Goal: Transaction & Acquisition: Book appointment/travel/reservation

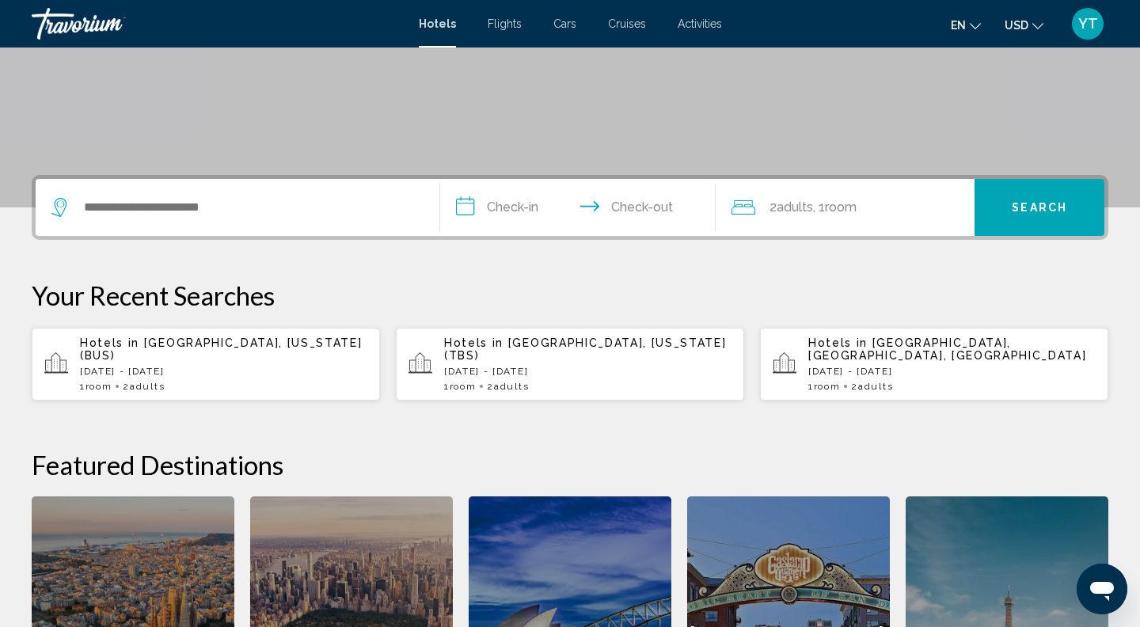
scroll to position [290, 0]
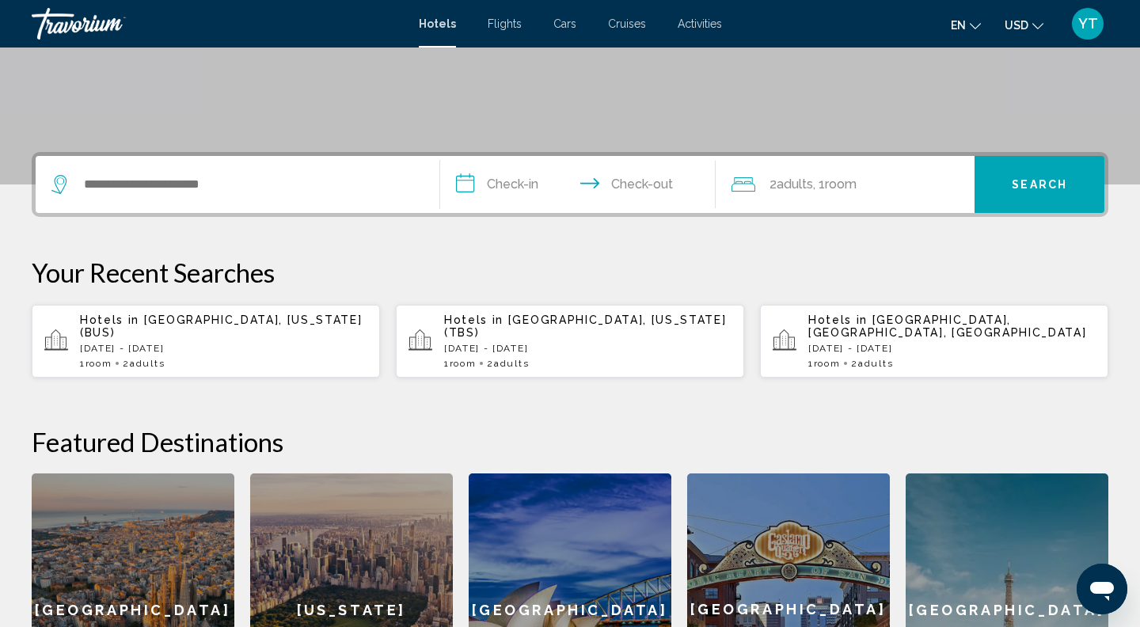
click at [892, 341] on div "Hotels in [GEOGRAPHIC_DATA], [GEOGRAPHIC_DATA], [GEOGRAPHIC_DATA] [DATE] - [DAT…" at bounding box center [951, 340] width 287 height 55
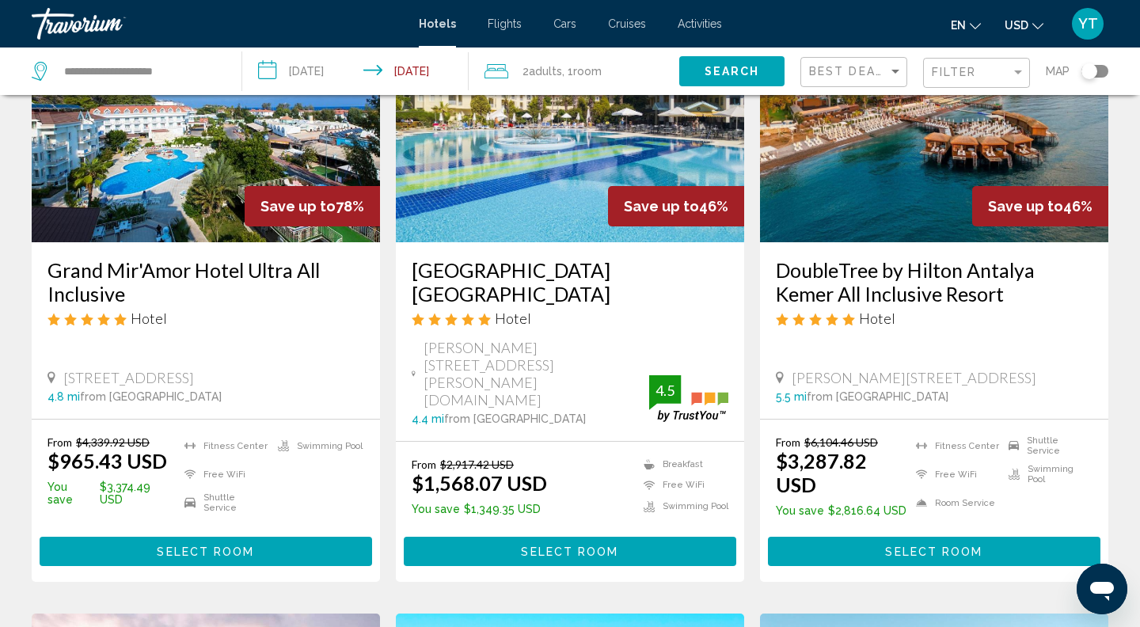
scroll to position [234, 0]
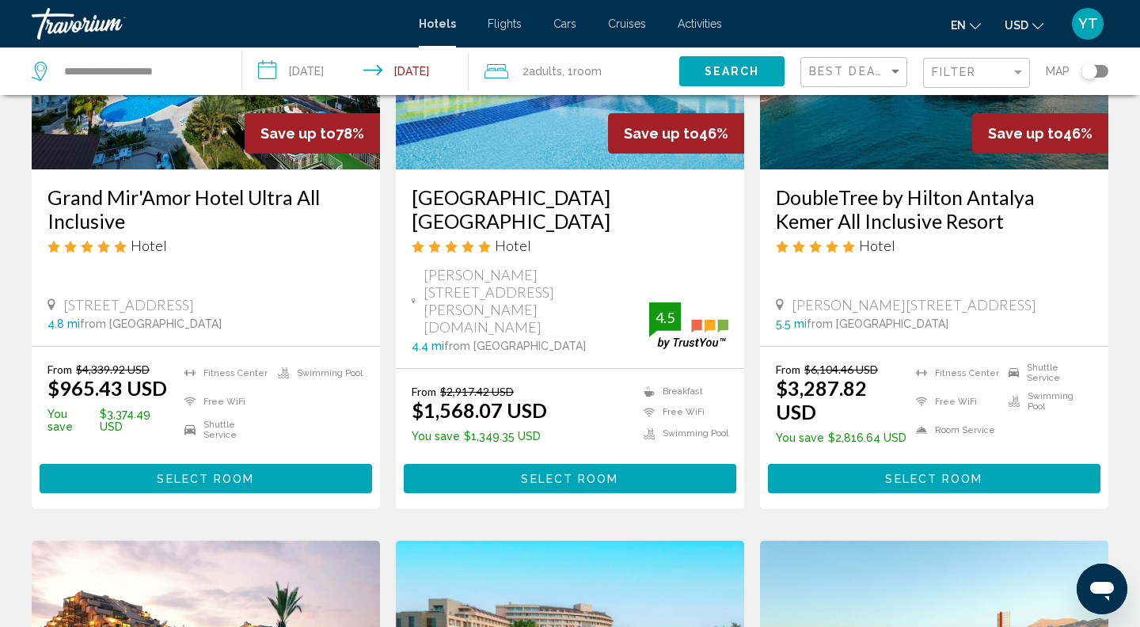
click at [248, 472] on span "Select Room" at bounding box center [205, 478] width 97 height 13
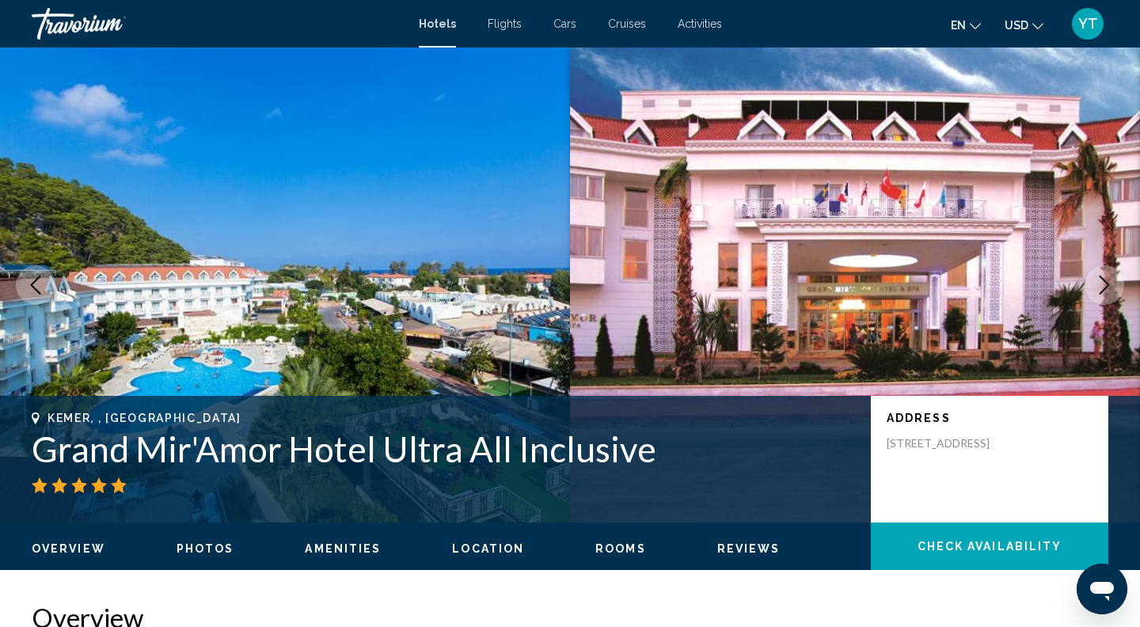
click at [205, 450] on h1 "Grand Mir'Amor Hotel Ultra All Inclusive" at bounding box center [443, 448] width 823 height 41
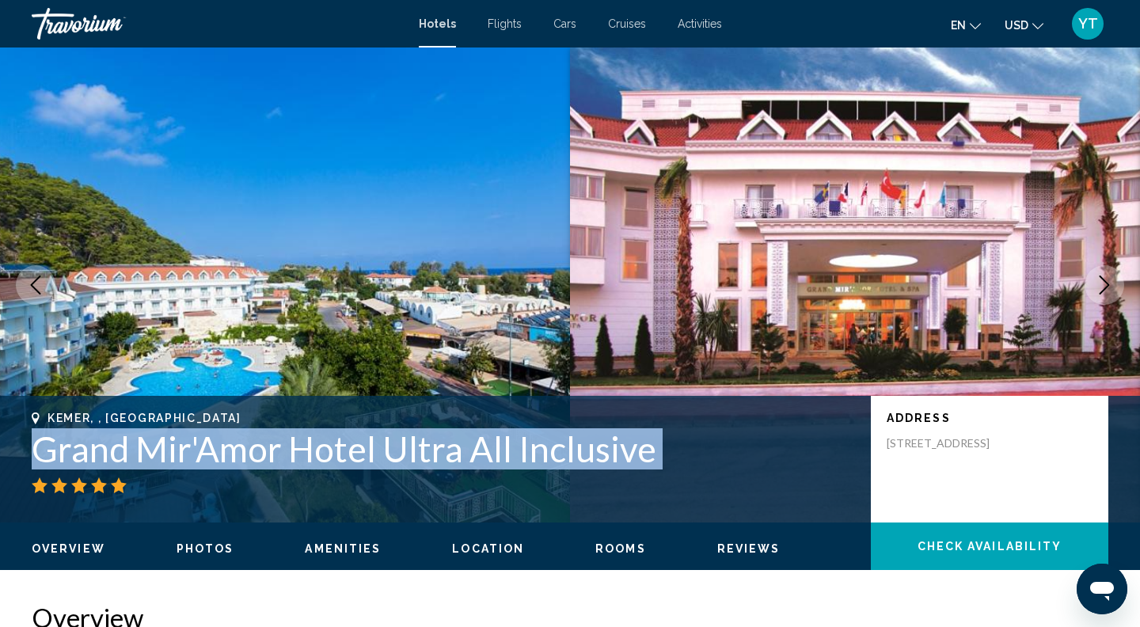
copy div "Grand Mir'Amor Hotel Ultra All Inclusive"
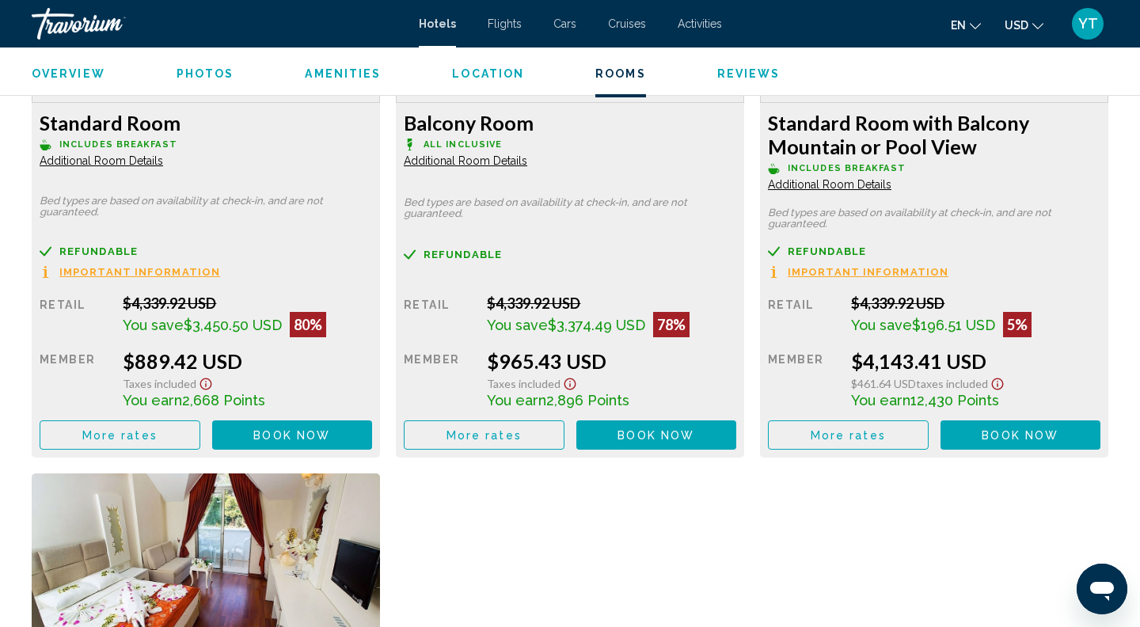
scroll to position [2311, 0]
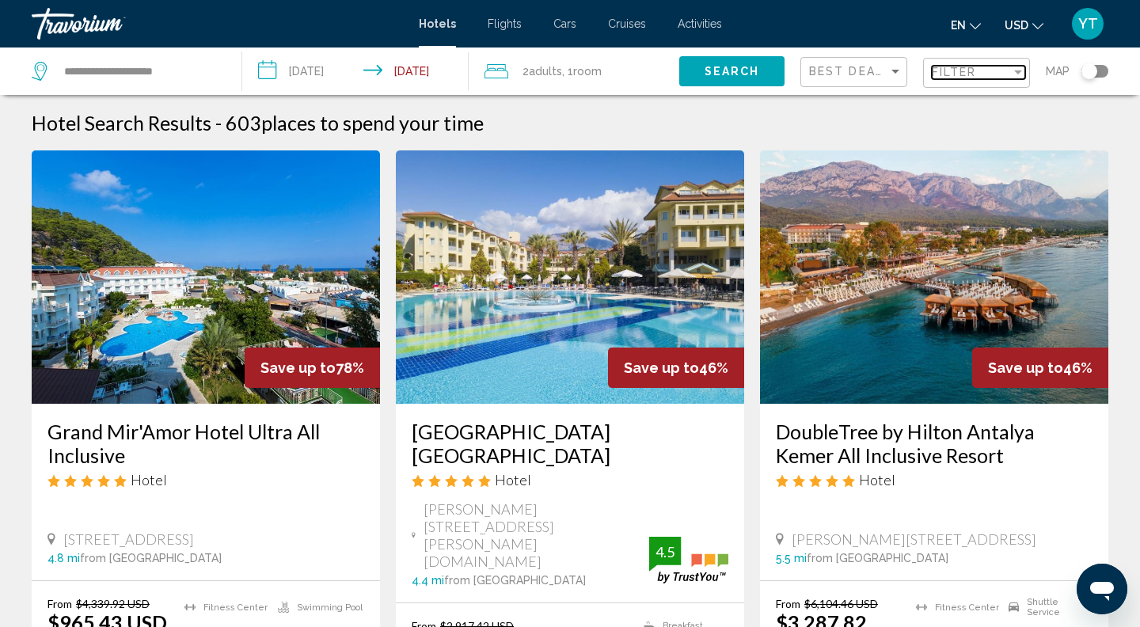
click at [944, 67] on span "Filter" at bounding box center [954, 72] width 45 height 13
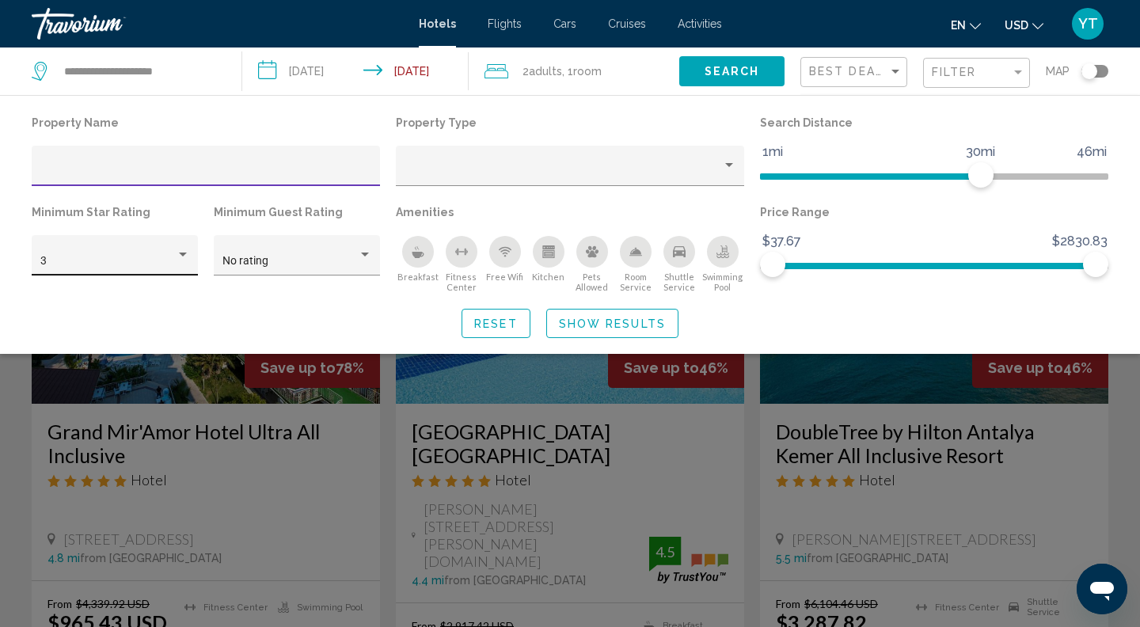
click at [115, 264] on div "3" at bounding box center [107, 261] width 135 height 13
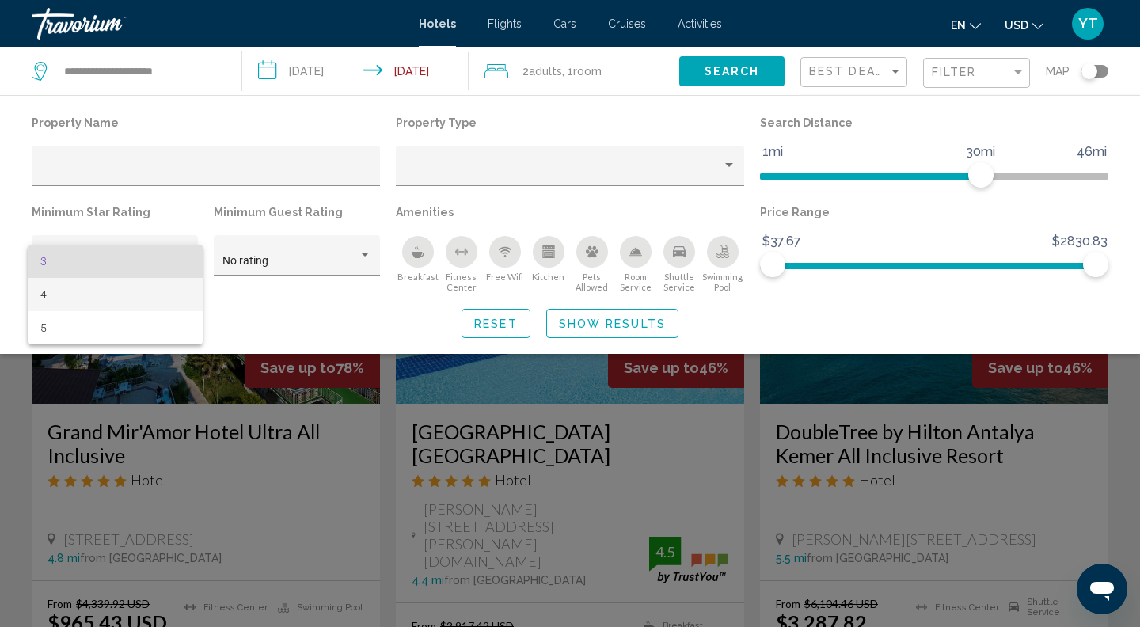
click at [83, 295] on span "4" at bounding box center [115, 294] width 150 height 33
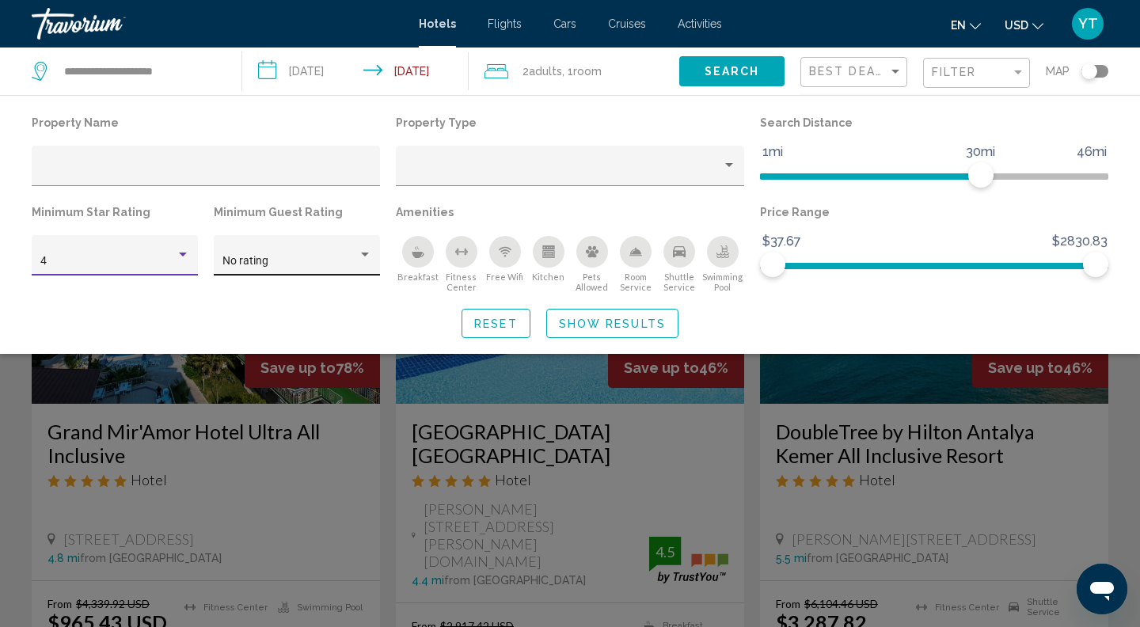
click at [249, 258] on span "No rating" at bounding box center [245, 260] width 46 height 13
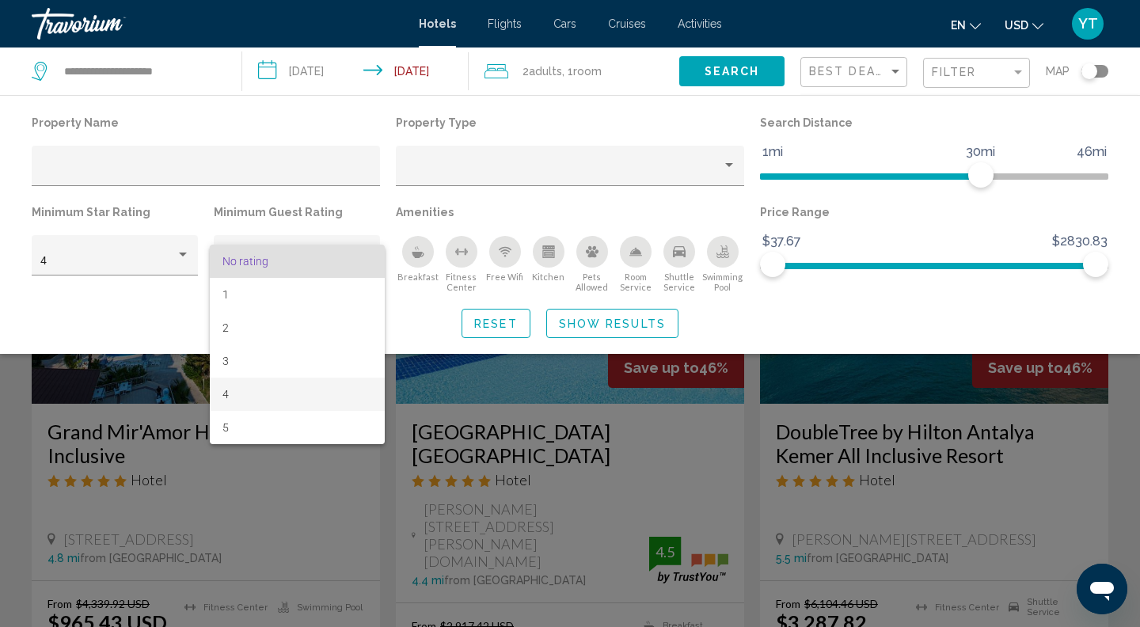
click at [246, 385] on span "4" at bounding box center [297, 394] width 150 height 33
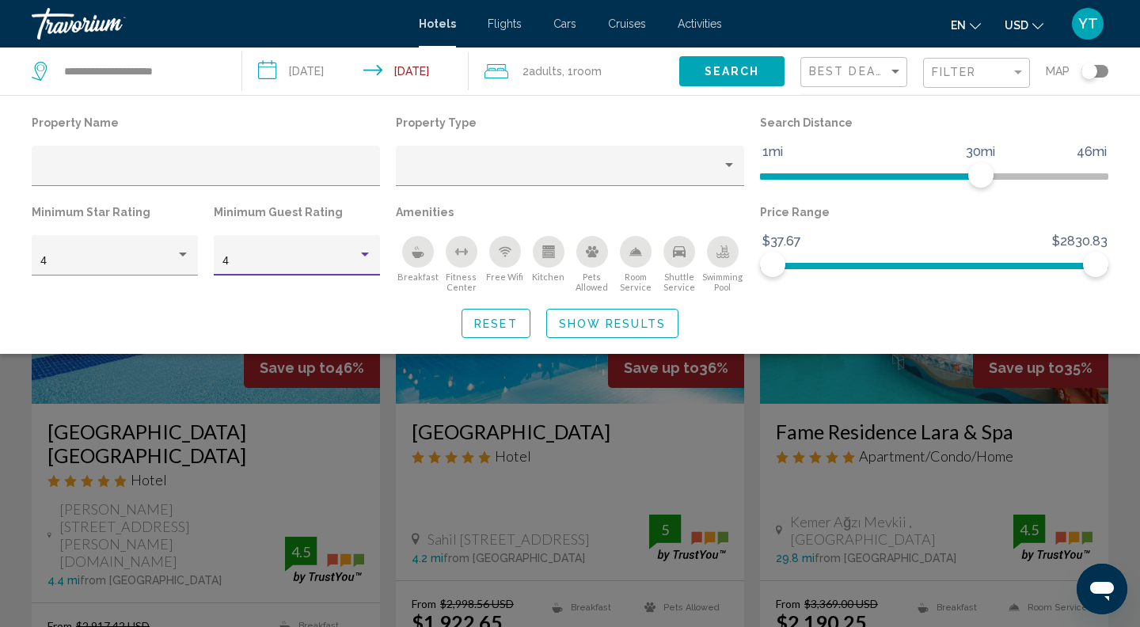
click at [606, 318] on span "Show Results" at bounding box center [612, 323] width 107 height 13
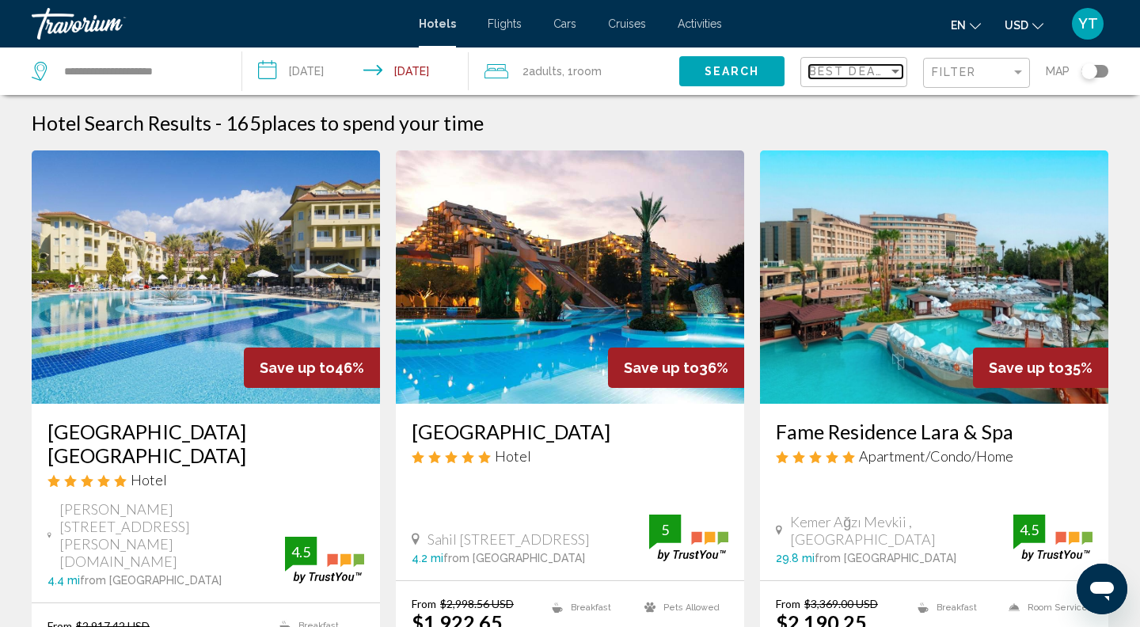
click at [866, 78] on span "Best Deals" at bounding box center [850, 71] width 83 height 13
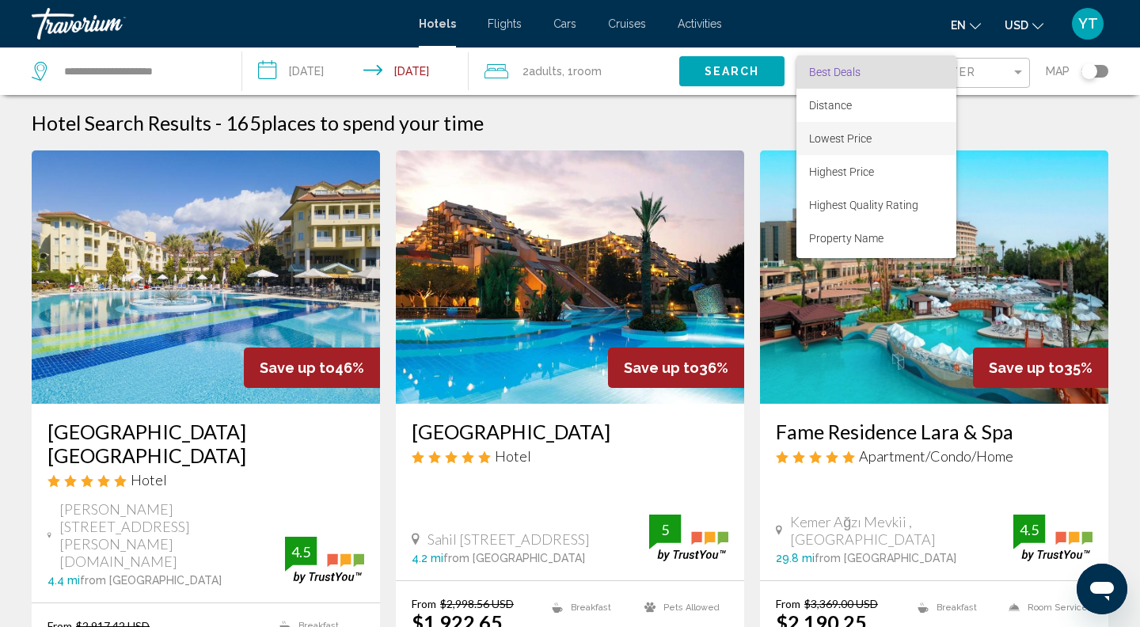
click at [849, 139] on span "Lowest Price" at bounding box center [840, 138] width 63 height 13
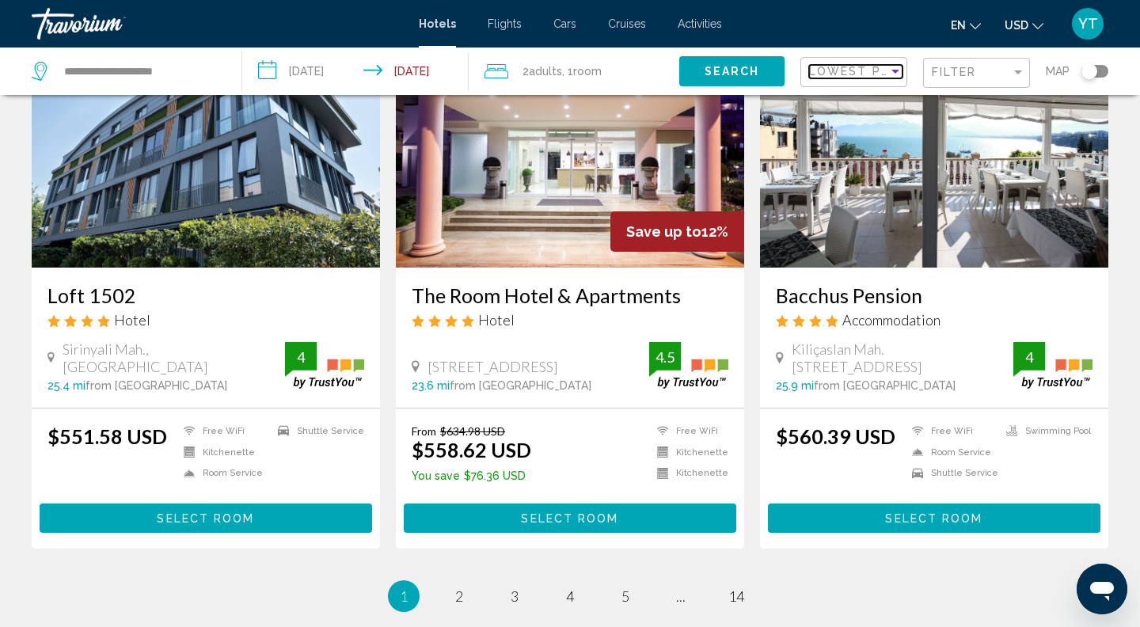
scroll to position [1827, 0]
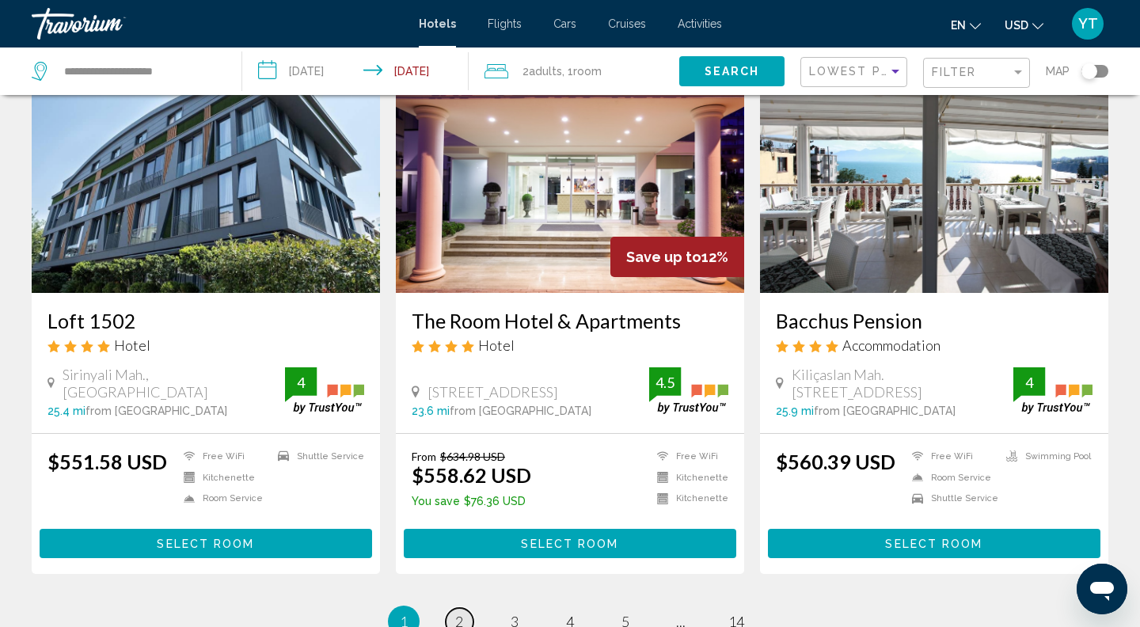
click at [459, 613] on span "2" at bounding box center [459, 621] width 8 height 17
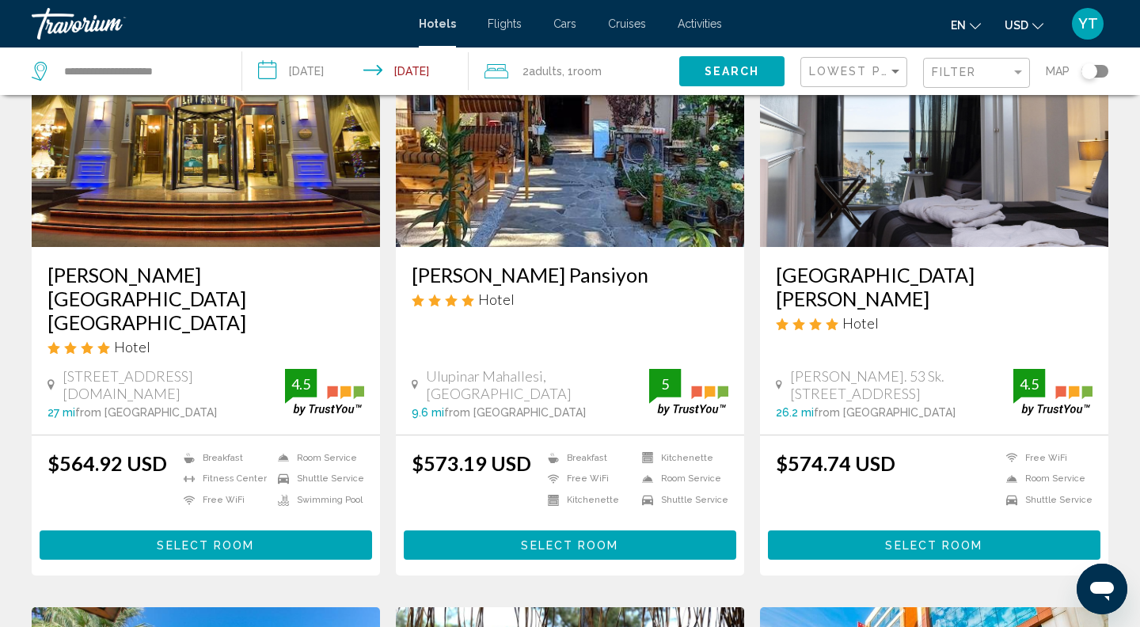
scroll to position [237, 0]
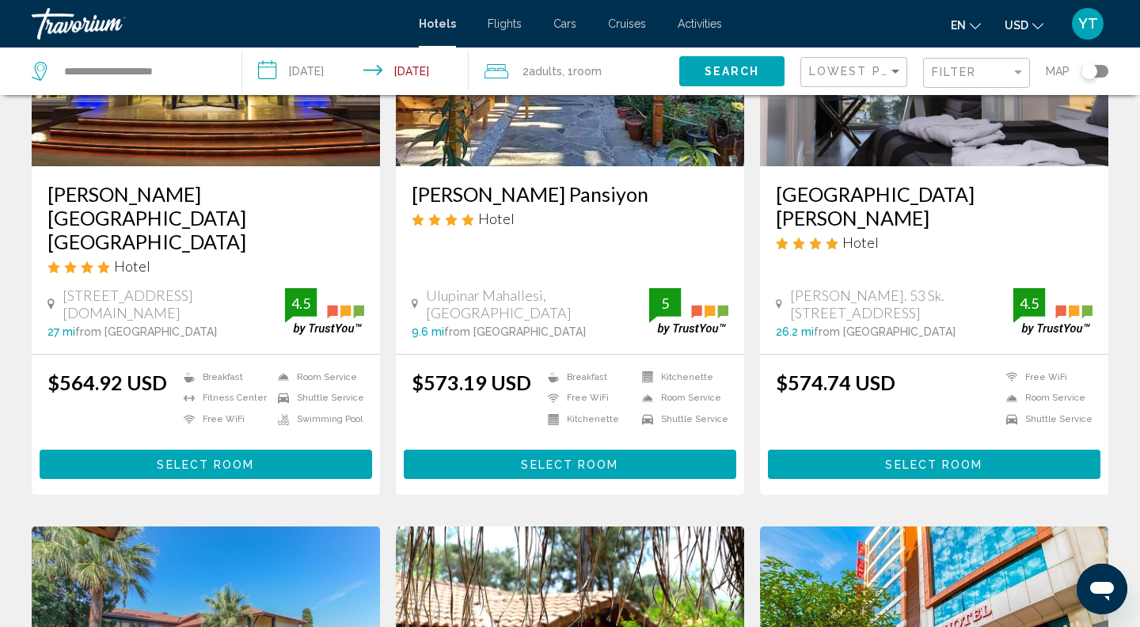
click at [936, 458] on span "Select Room" at bounding box center [933, 464] width 97 height 13
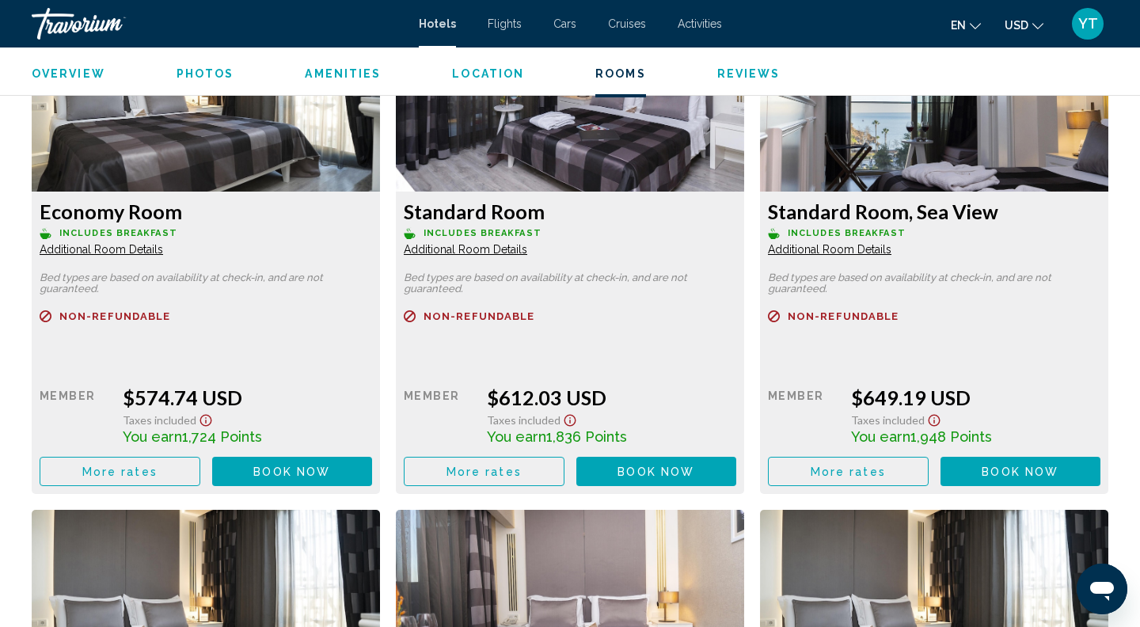
scroll to position [2320, 0]
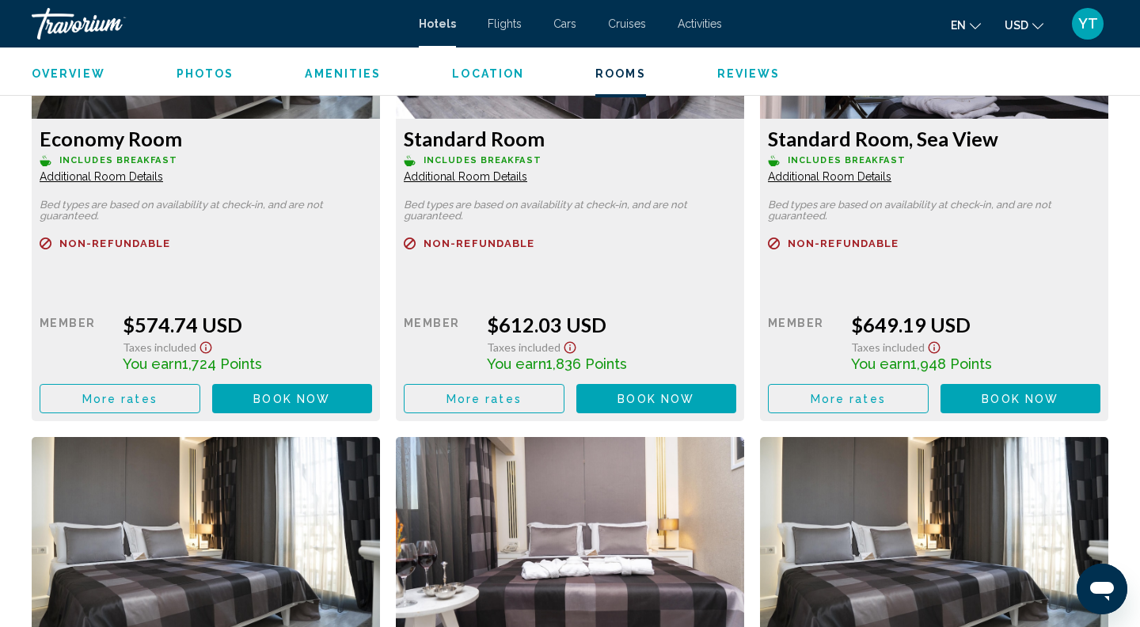
click at [167, 404] on button "More rates" at bounding box center [120, 398] width 161 height 29
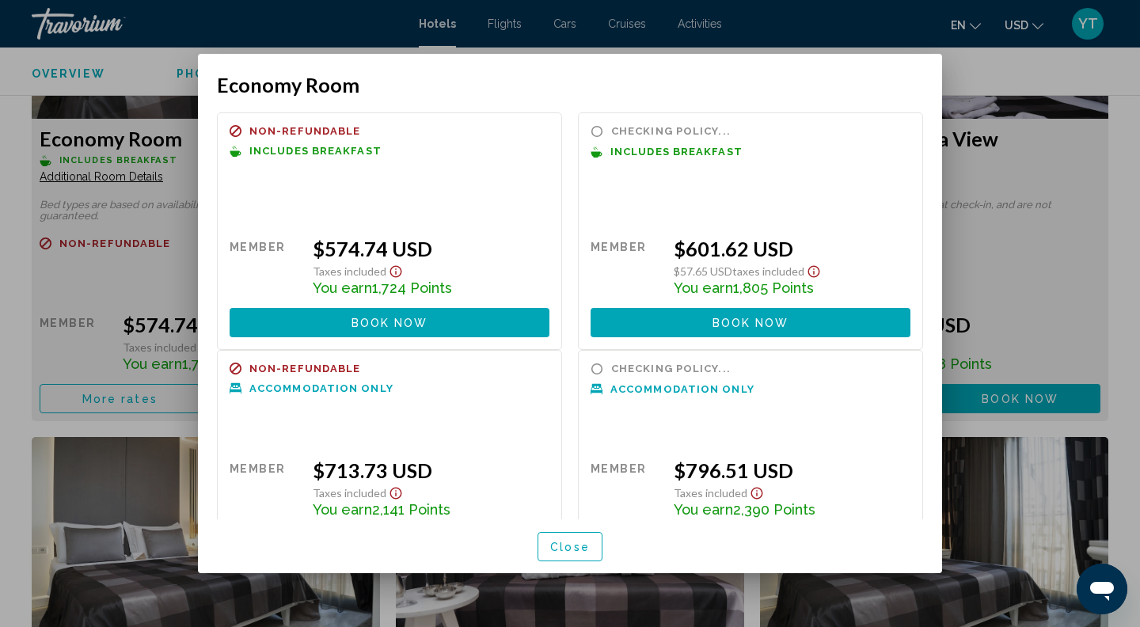
scroll to position [52, 0]
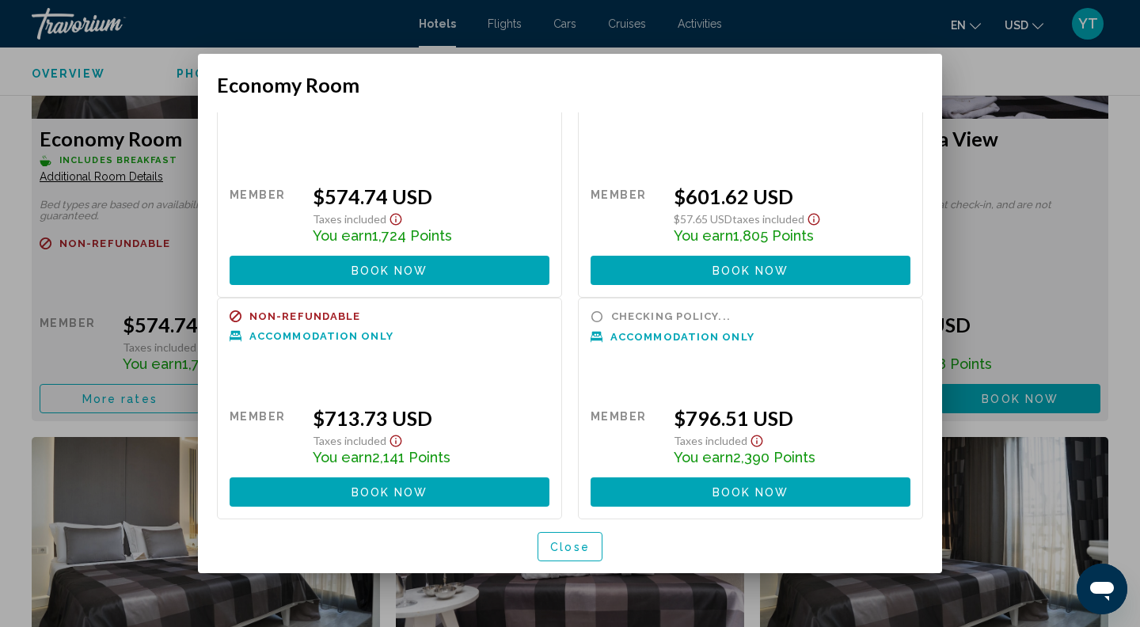
click at [1072, 283] on div at bounding box center [570, 313] width 1140 height 627
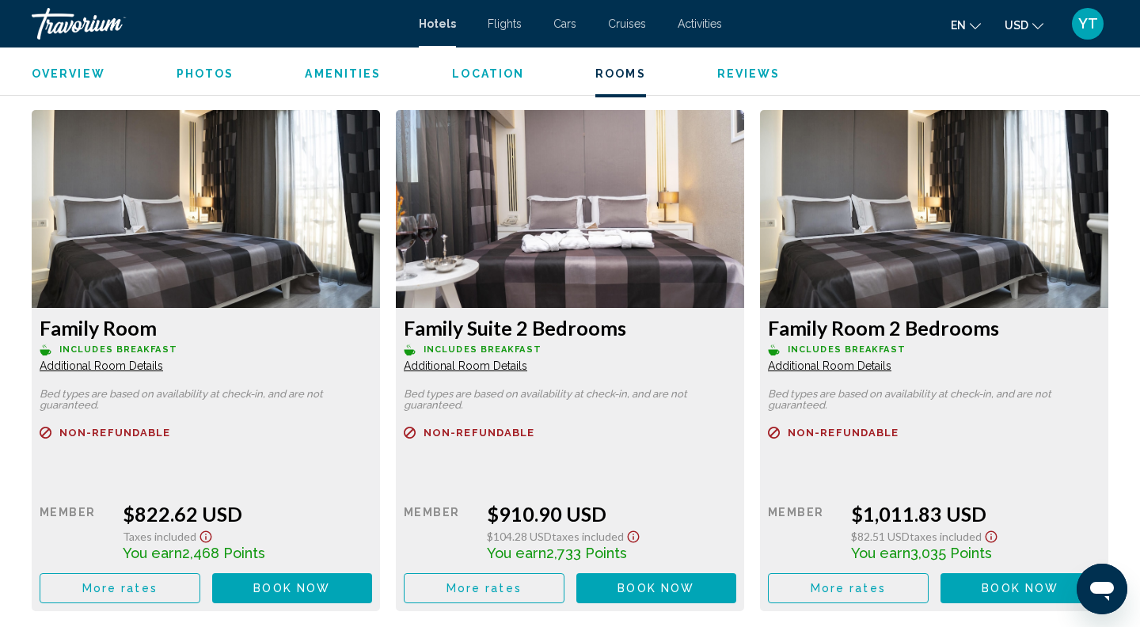
scroll to position [2830, 0]
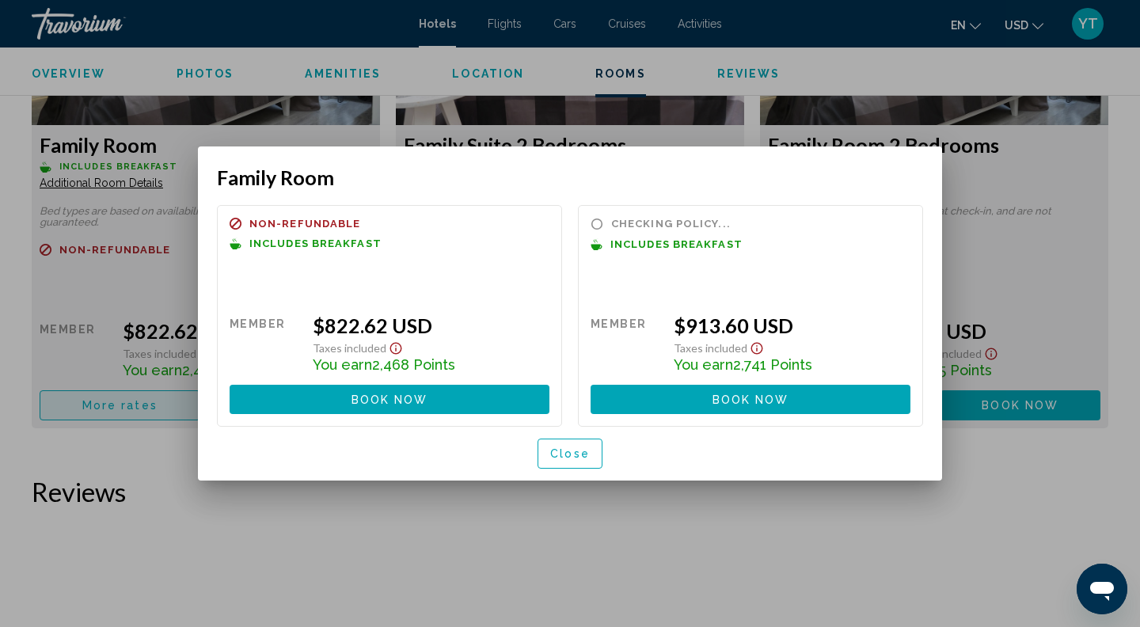
scroll to position [0, 0]
click at [571, 463] on button "Close" at bounding box center [569, 452] width 65 height 29
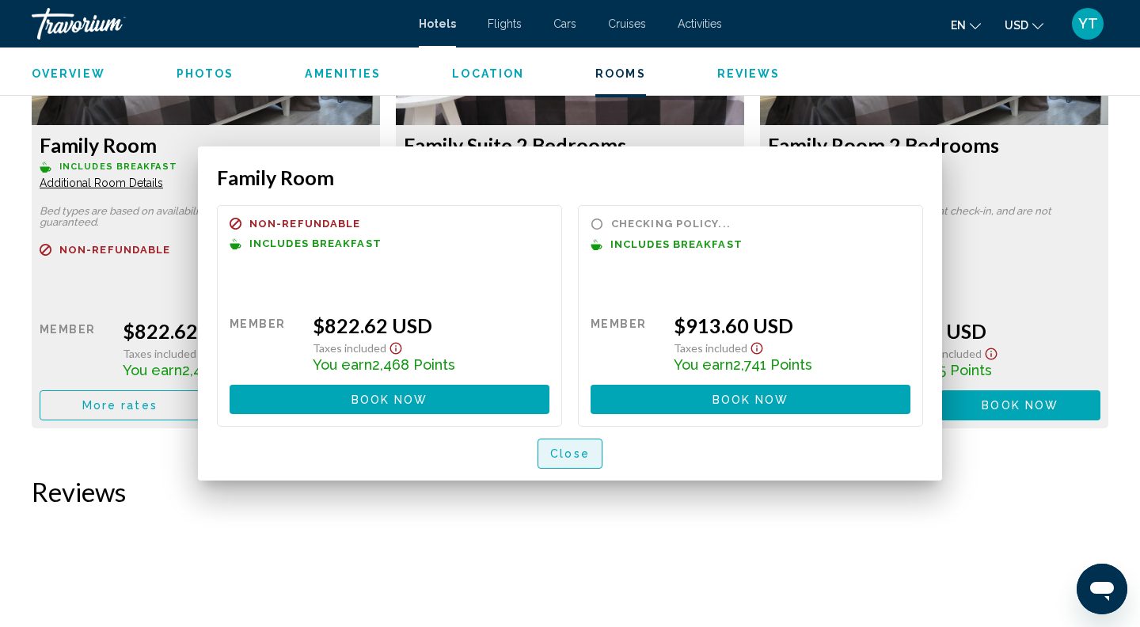
scroll to position [2830, 0]
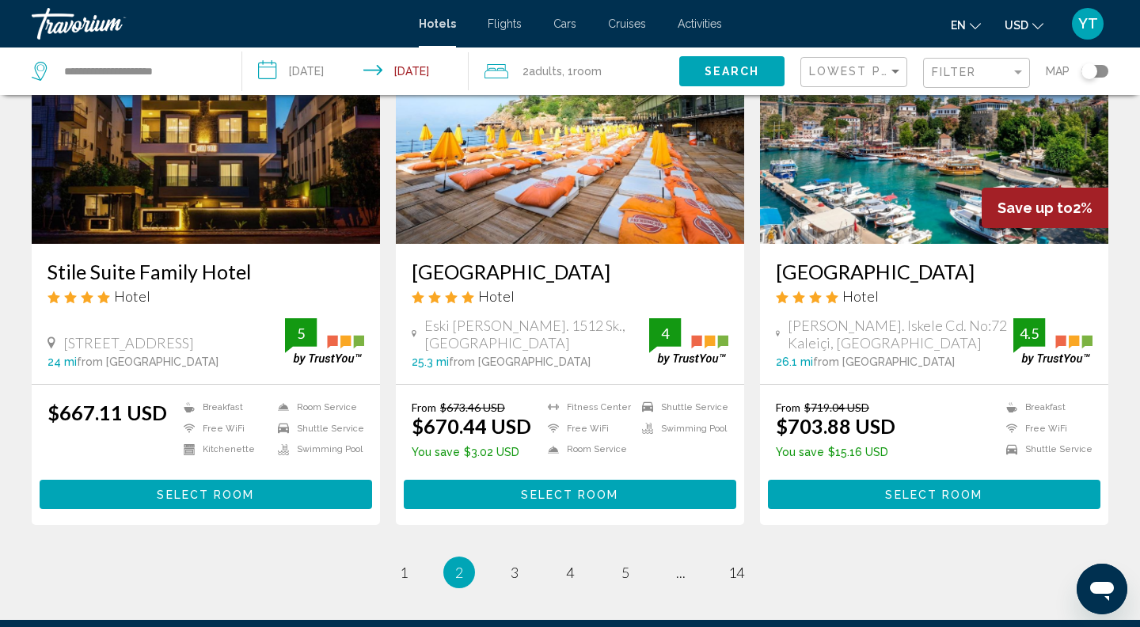
scroll to position [1898, 0]
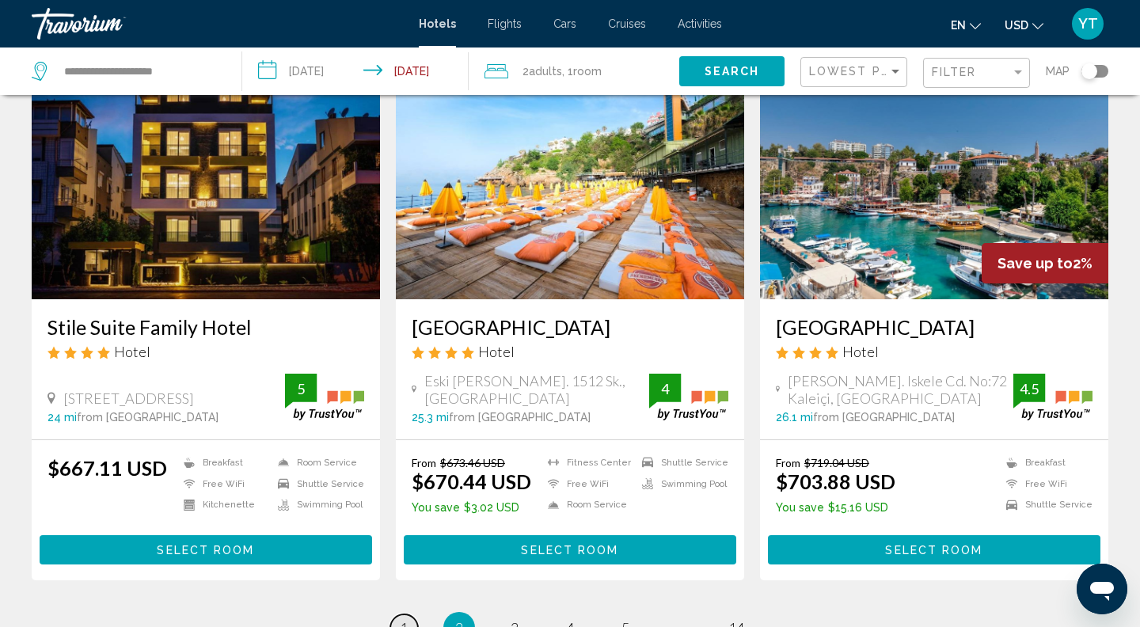
click at [403, 619] on span "1" at bounding box center [404, 627] width 8 height 17
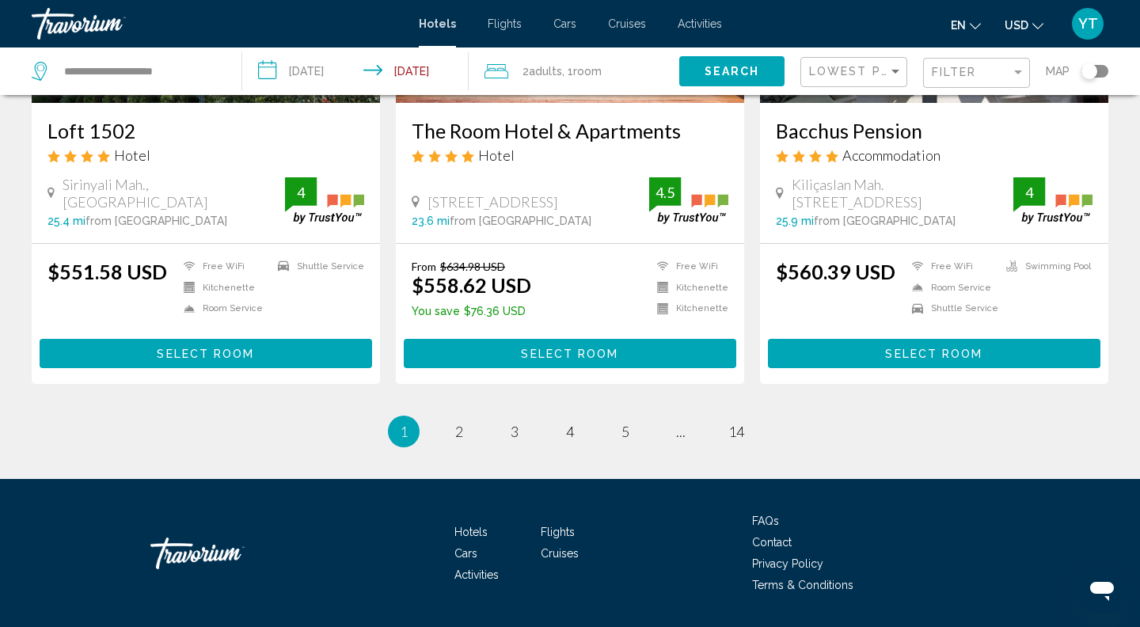
scroll to position [2045, 0]
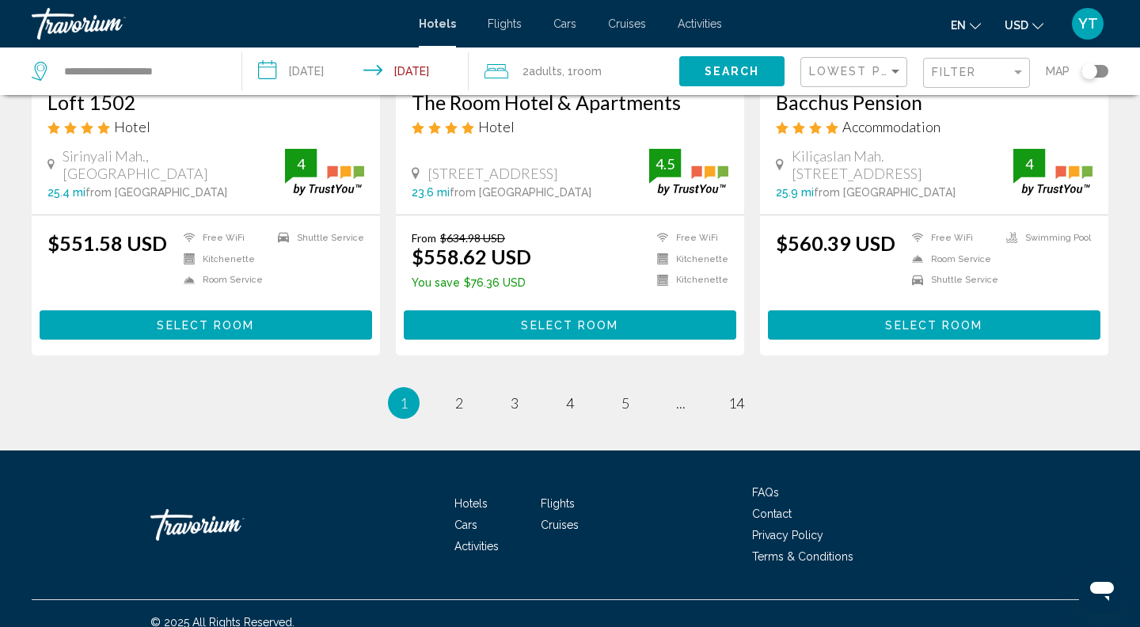
click at [905, 310] on button "Select Room" at bounding box center [934, 324] width 332 height 29
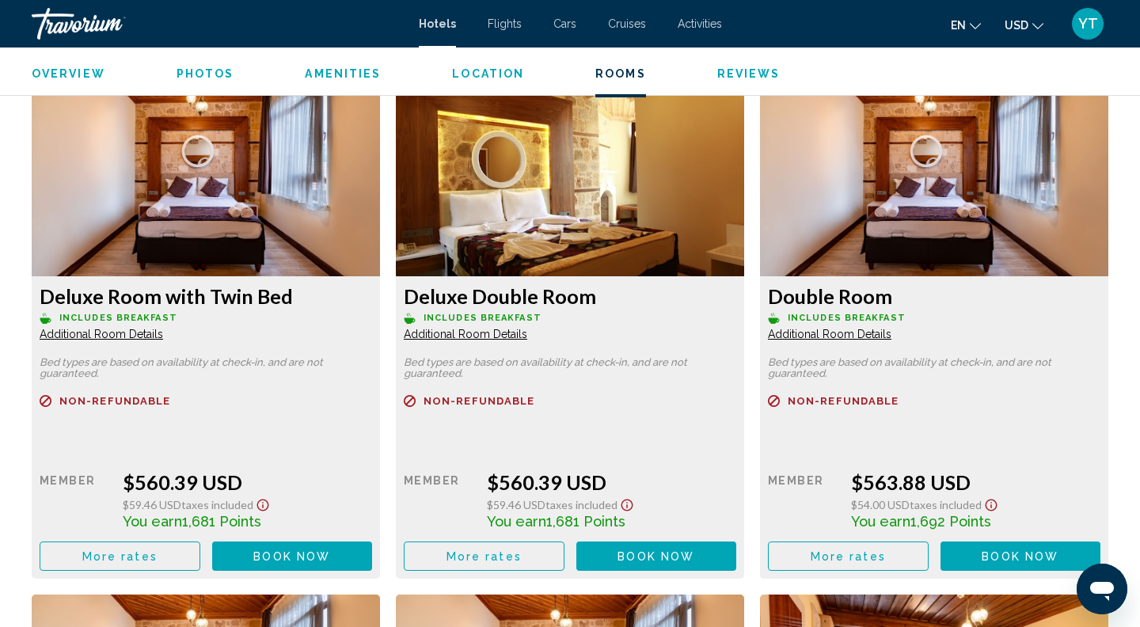
scroll to position [2222, 0]
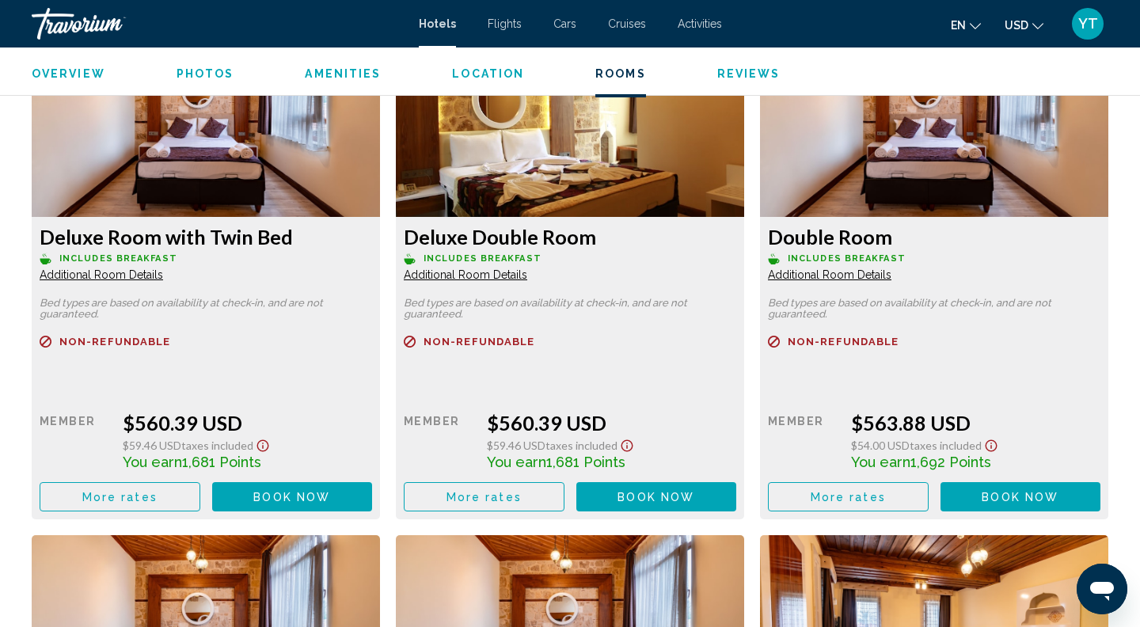
click at [113, 494] on span "More rates" at bounding box center [119, 497] width 75 height 13
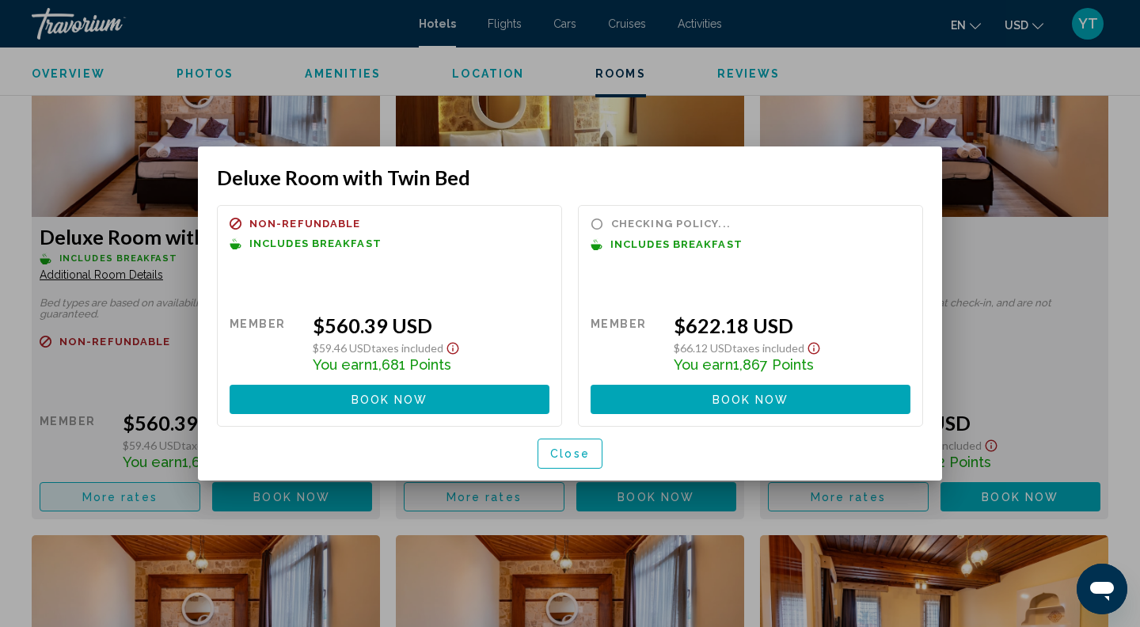
scroll to position [0, 0]
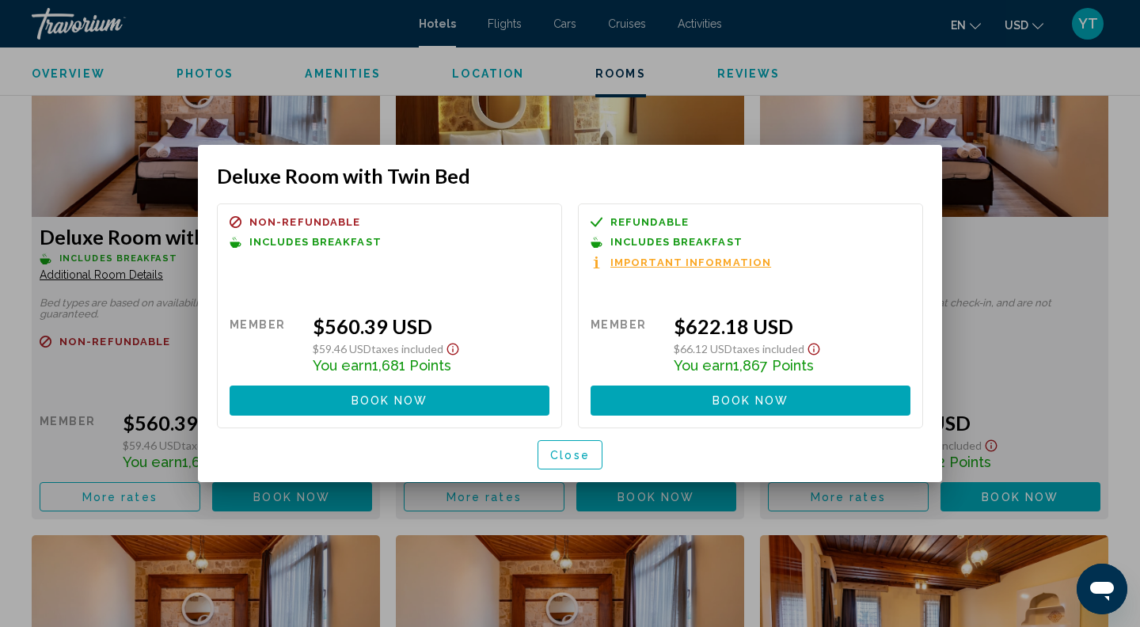
click at [561, 458] on span "Close" at bounding box center [570, 455] width 40 height 13
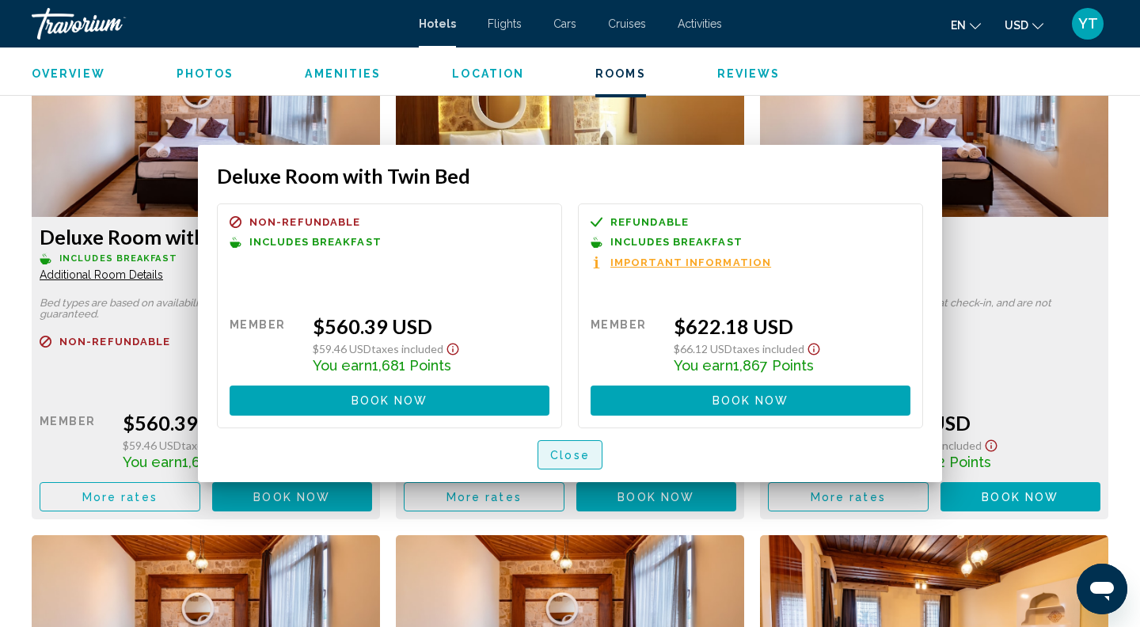
scroll to position [2222, 0]
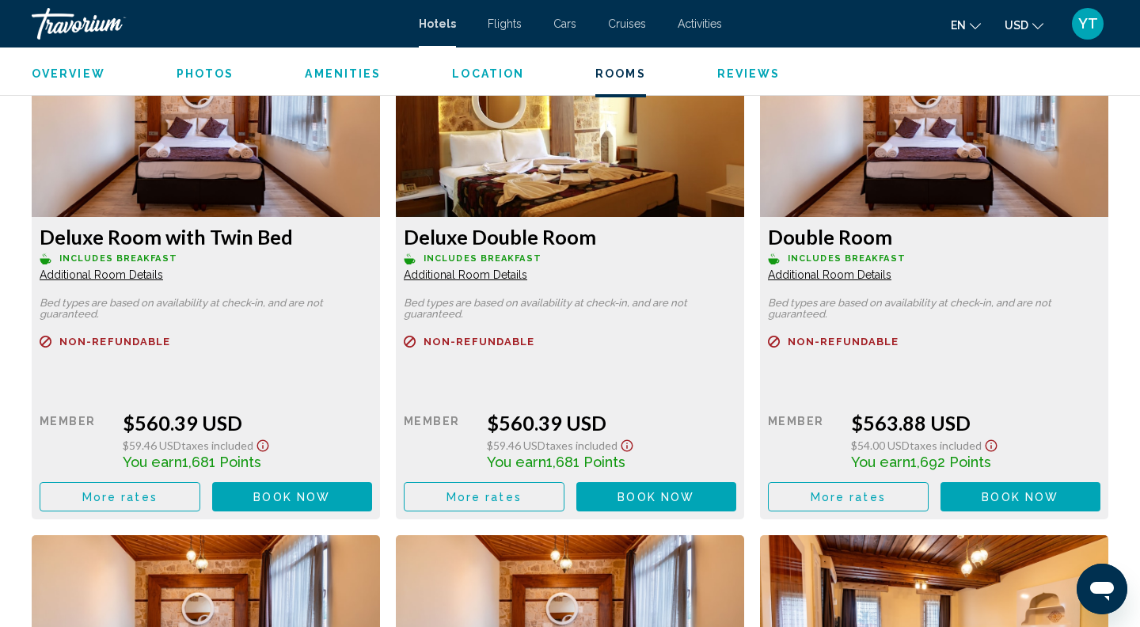
click at [200, 488] on button "More rates" at bounding box center [120, 496] width 161 height 29
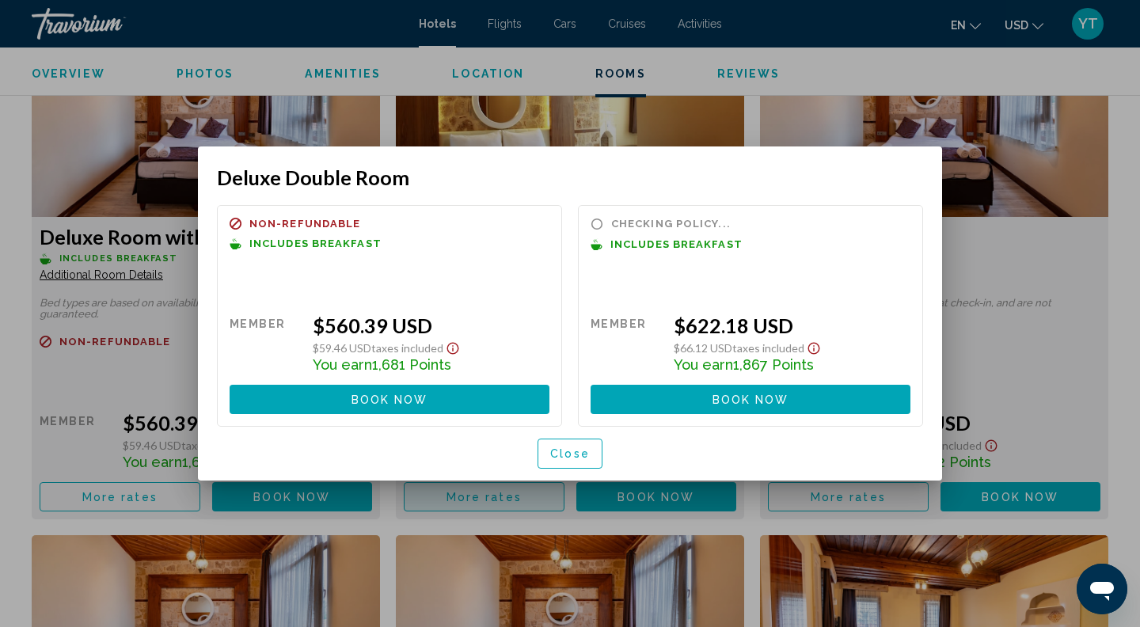
scroll to position [0, 0]
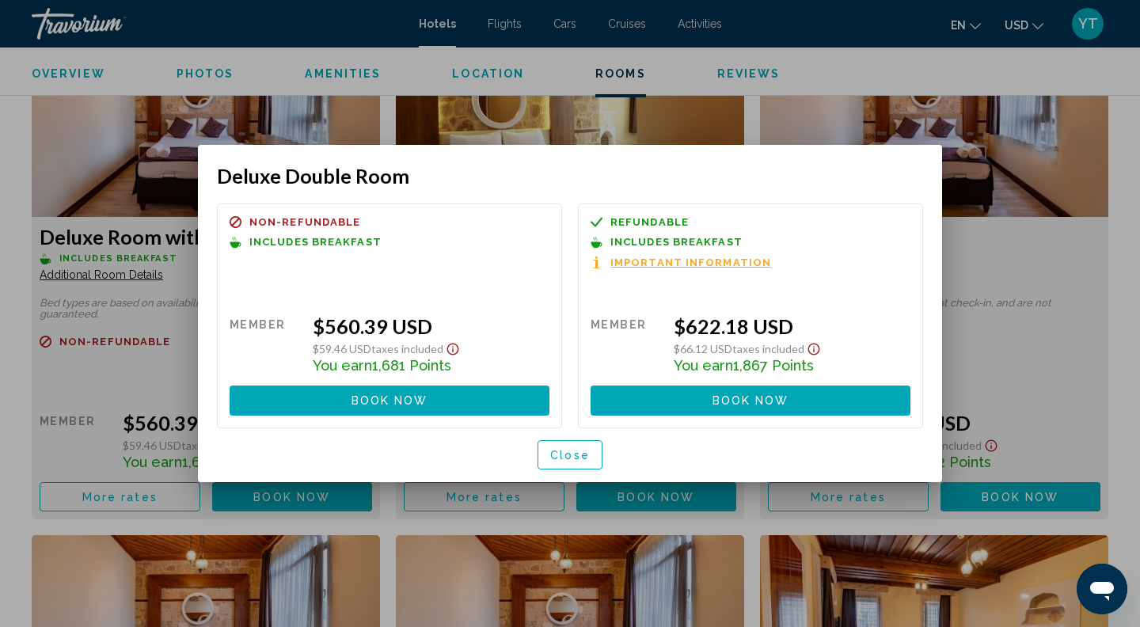
click at [571, 453] on span "Close" at bounding box center [570, 455] width 40 height 13
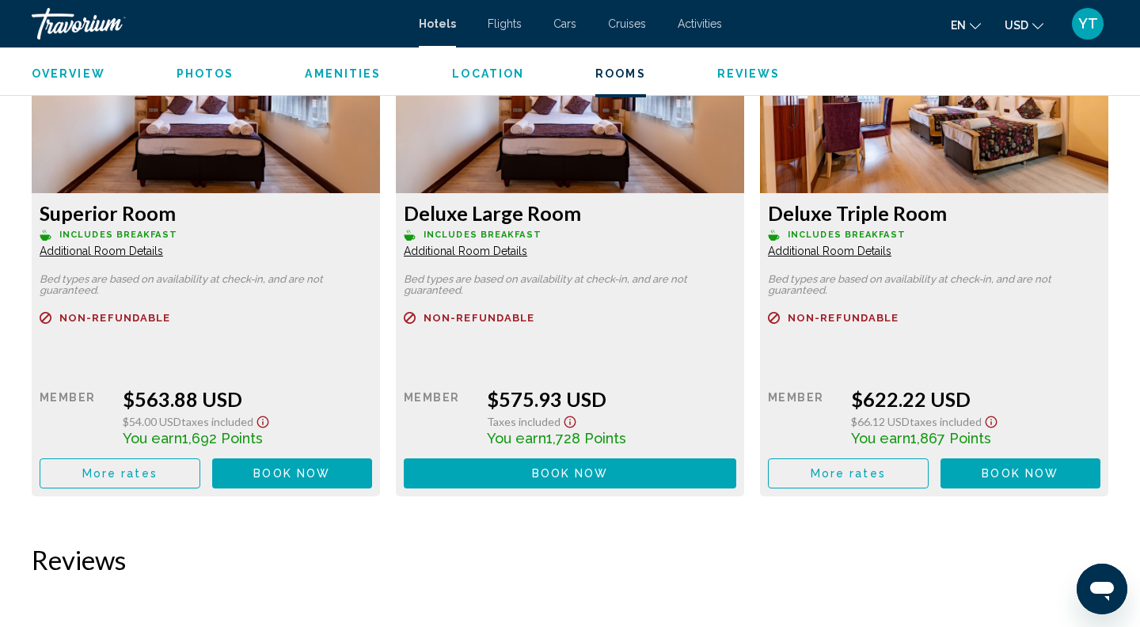
scroll to position [2756, 0]
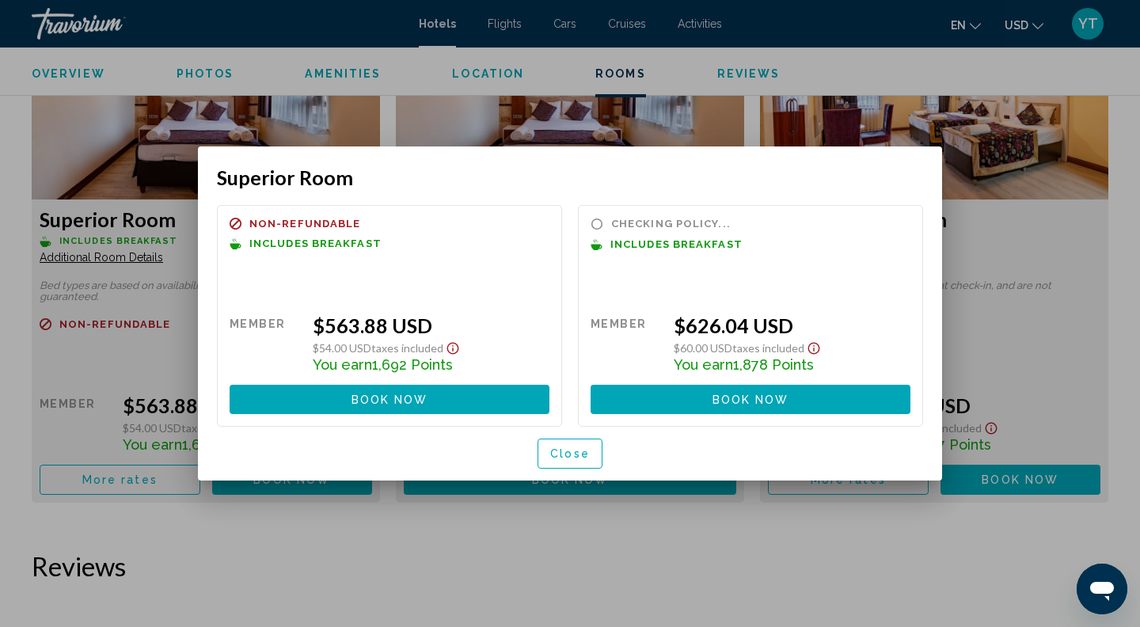
click at [568, 451] on span "Close" at bounding box center [570, 454] width 40 height 13
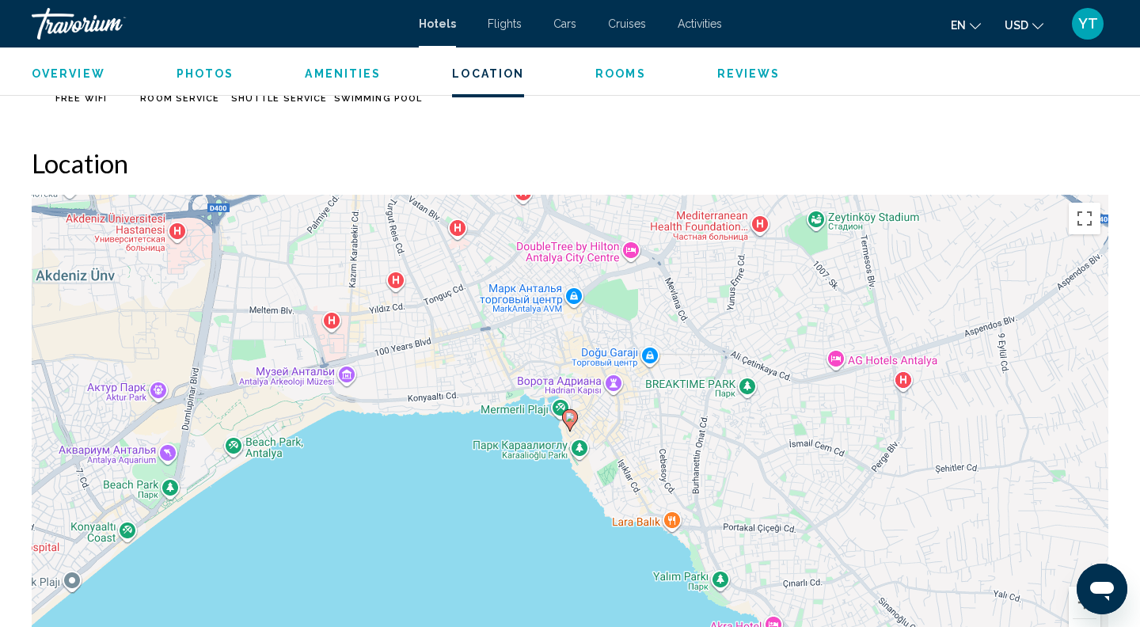
scroll to position [1254, 0]
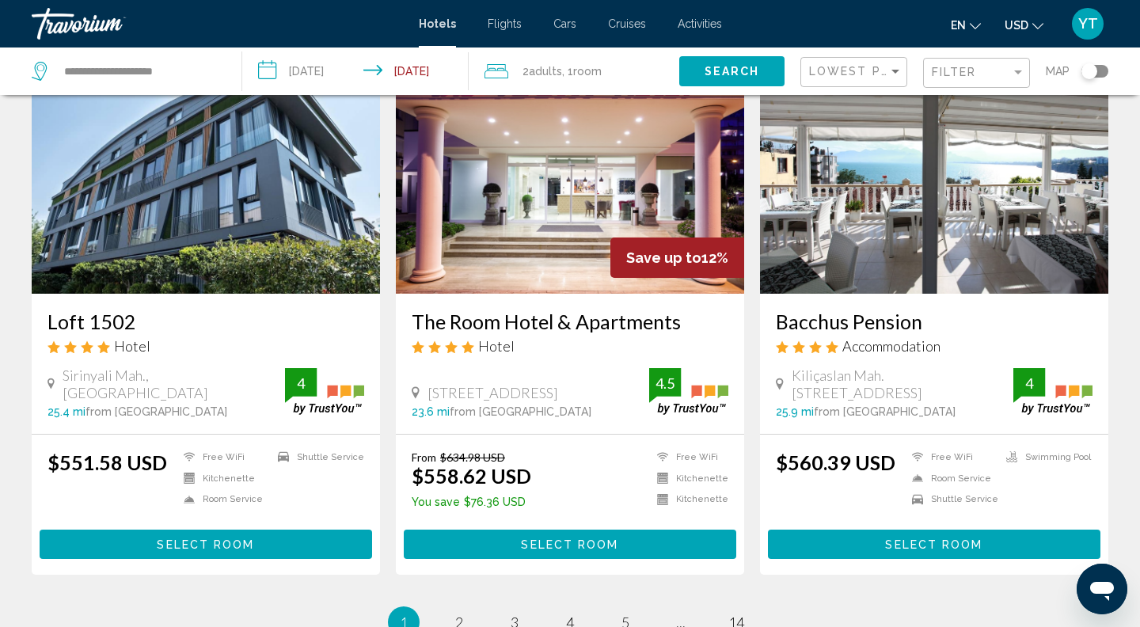
scroll to position [2045, 0]
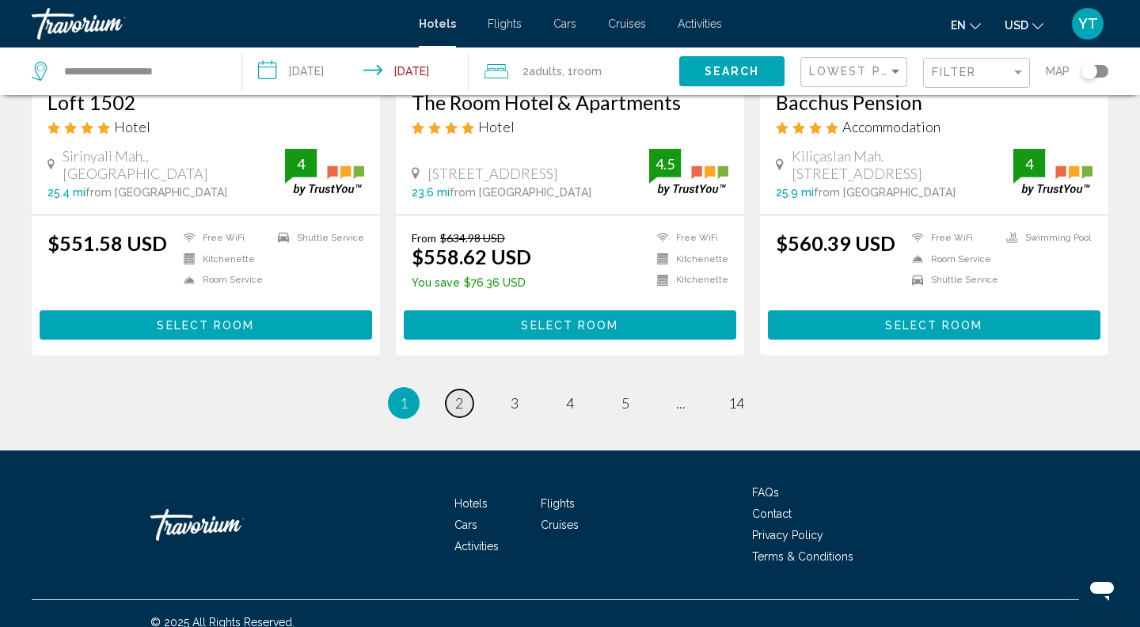
click at [461, 394] on span "2" at bounding box center [459, 402] width 8 height 17
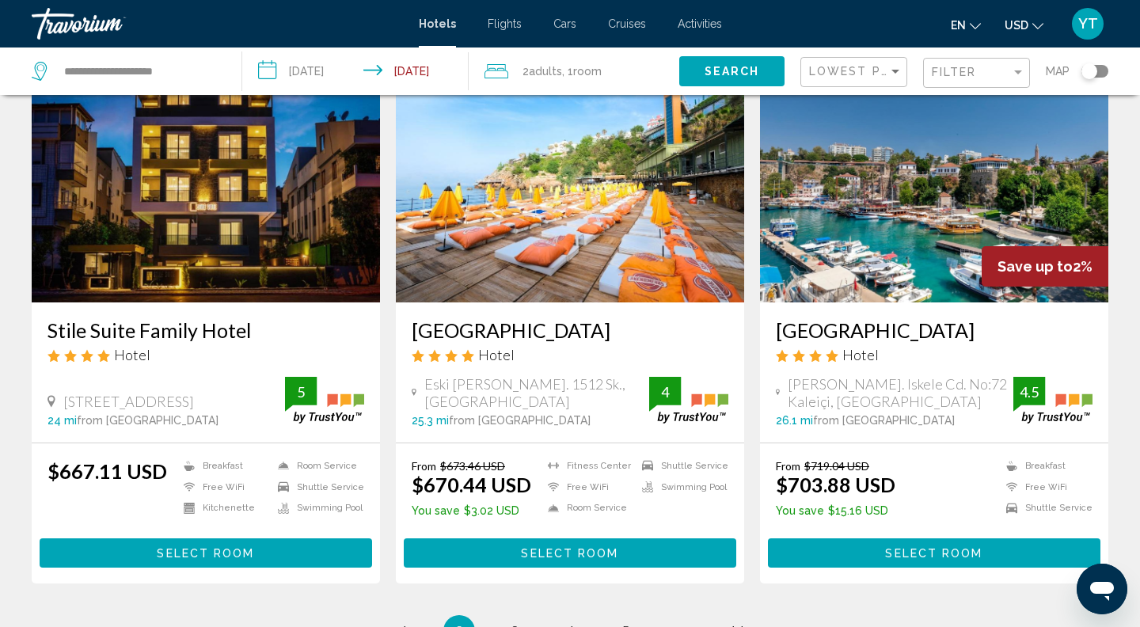
scroll to position [2044, 0]
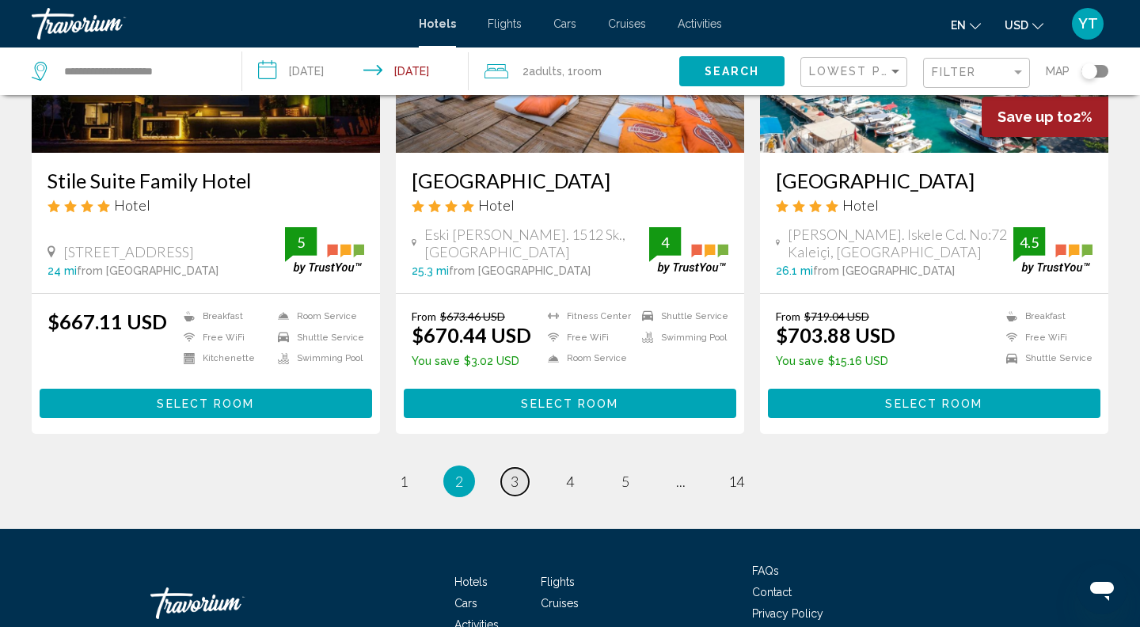
click at [520, 468] on link "page 3" at bounding box center [515, 482] width 28 height 28
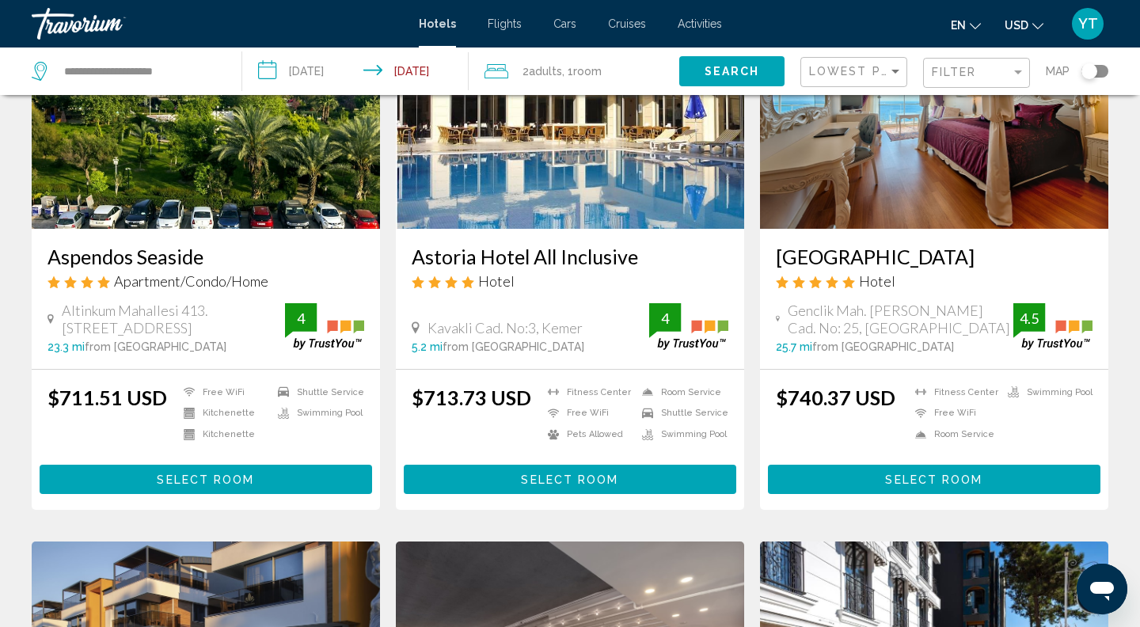
scroll to position [228, 0]
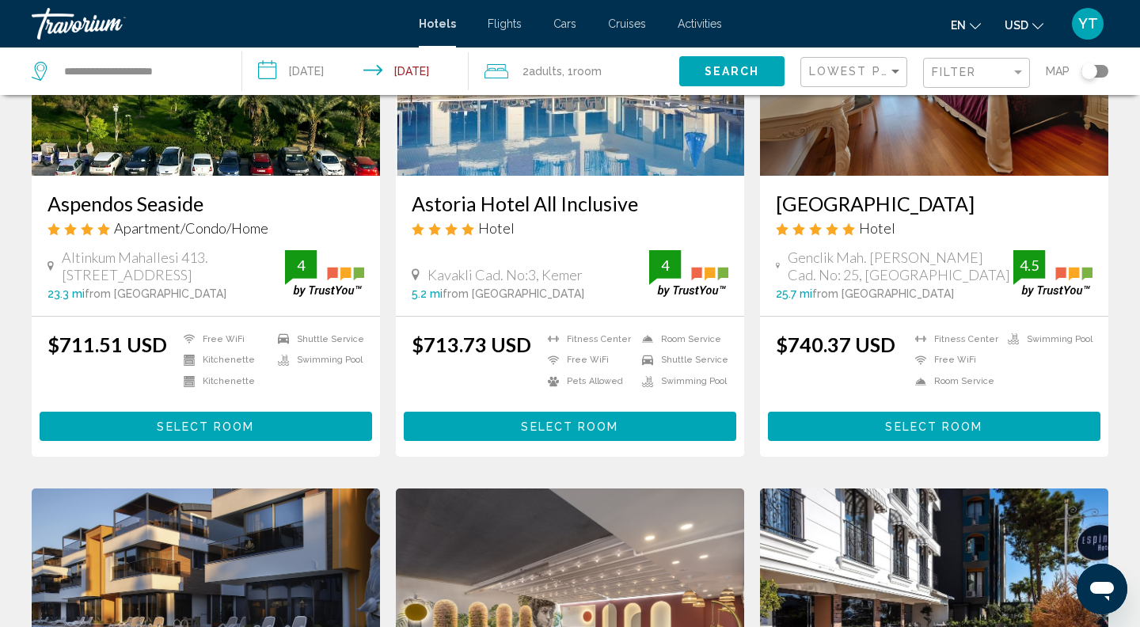
click at [905, 420] on span "Select Room" at bounding box center [933, 426] width 97 height 13
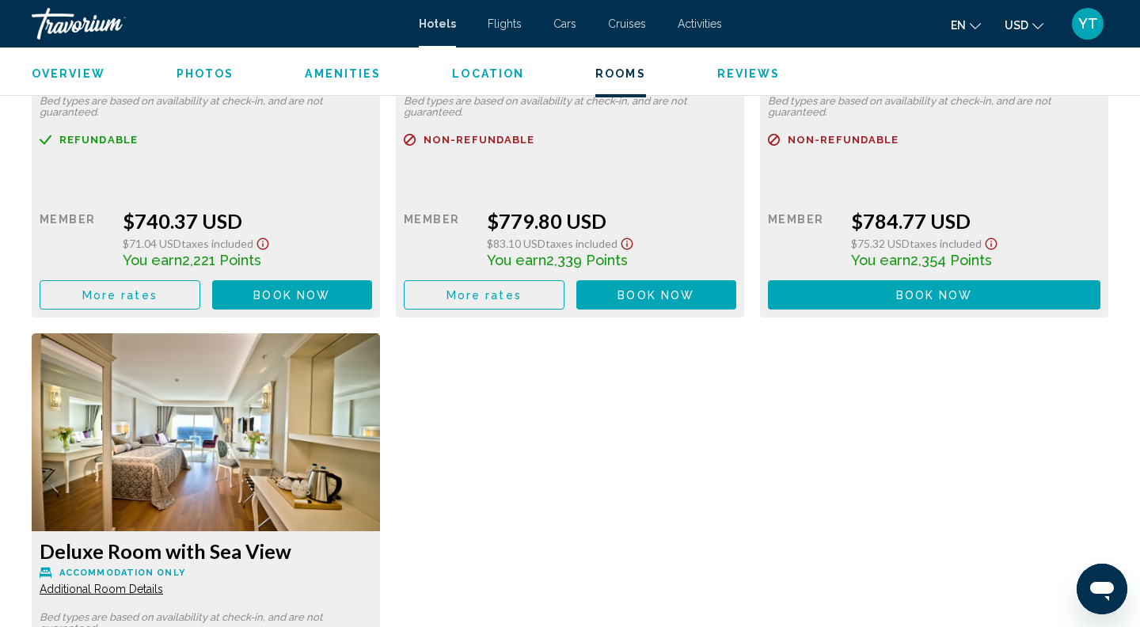
scroll to position [2409, 0]
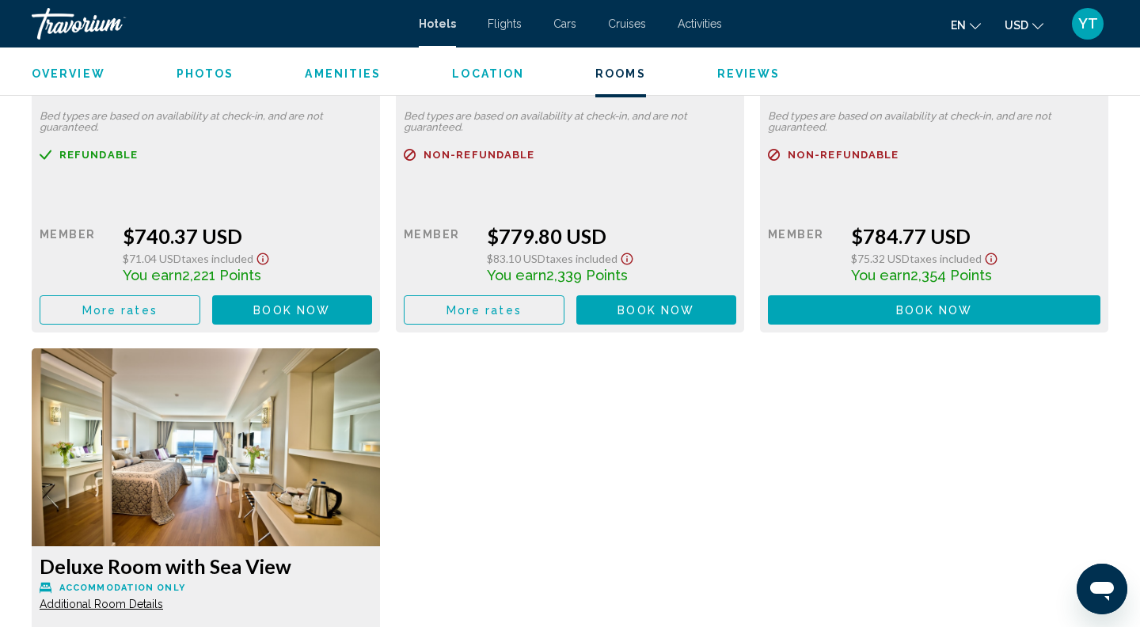
click at [146, 316] on span "More rates" at bounding box center [119, 310] width 75 height 13
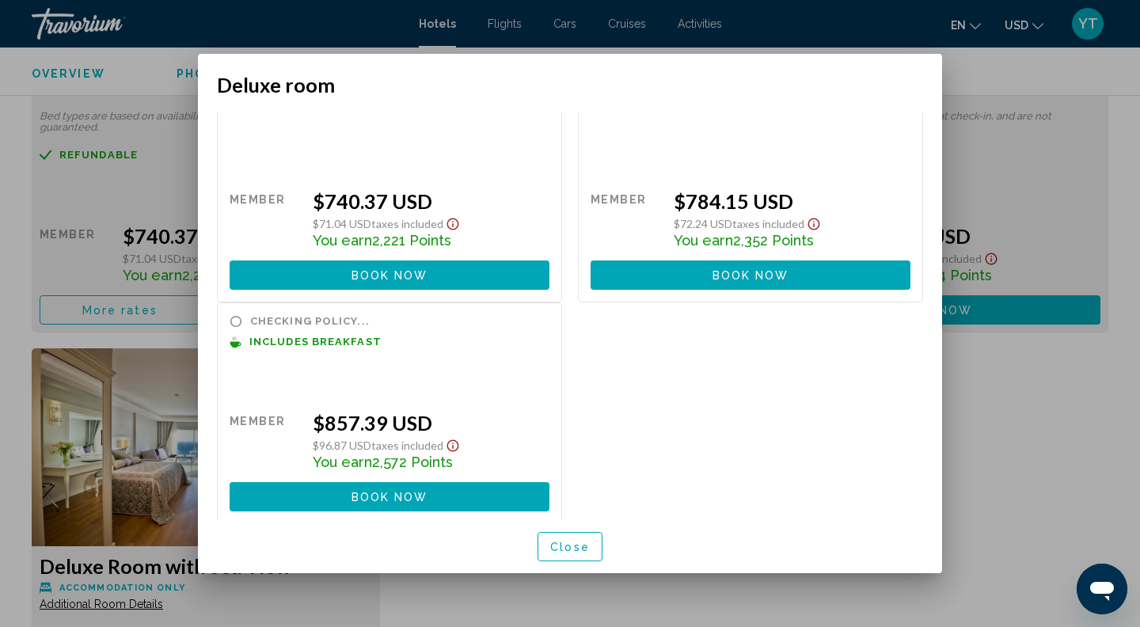
scroll to position [51, 0]
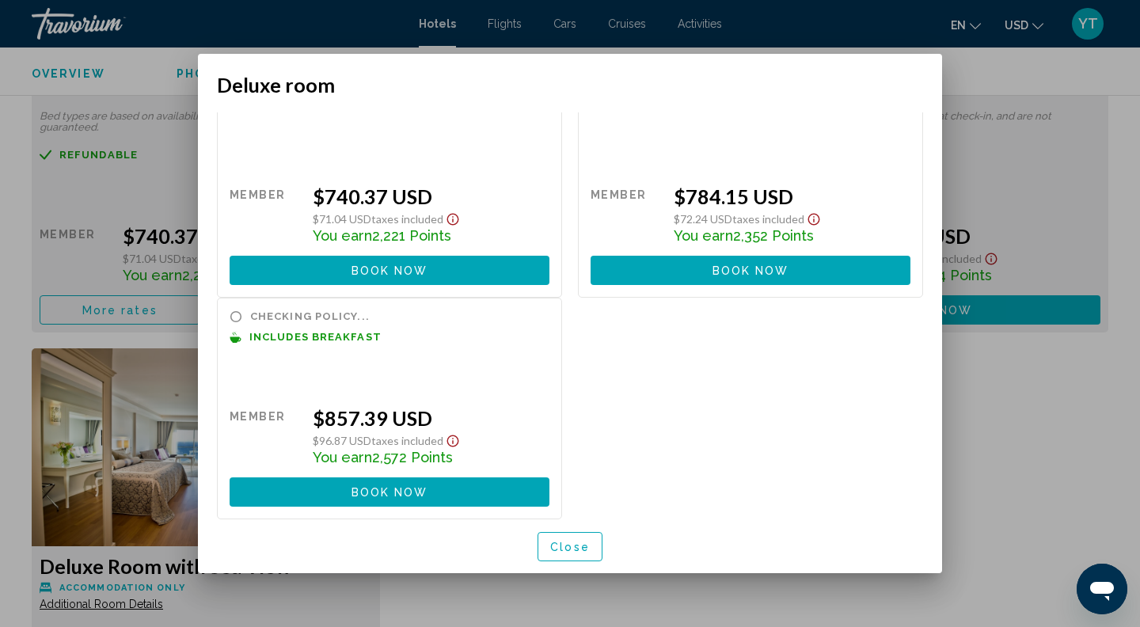
click at [570, 541] on span "Close" at bounding box center [570, 547] width 40 height 13
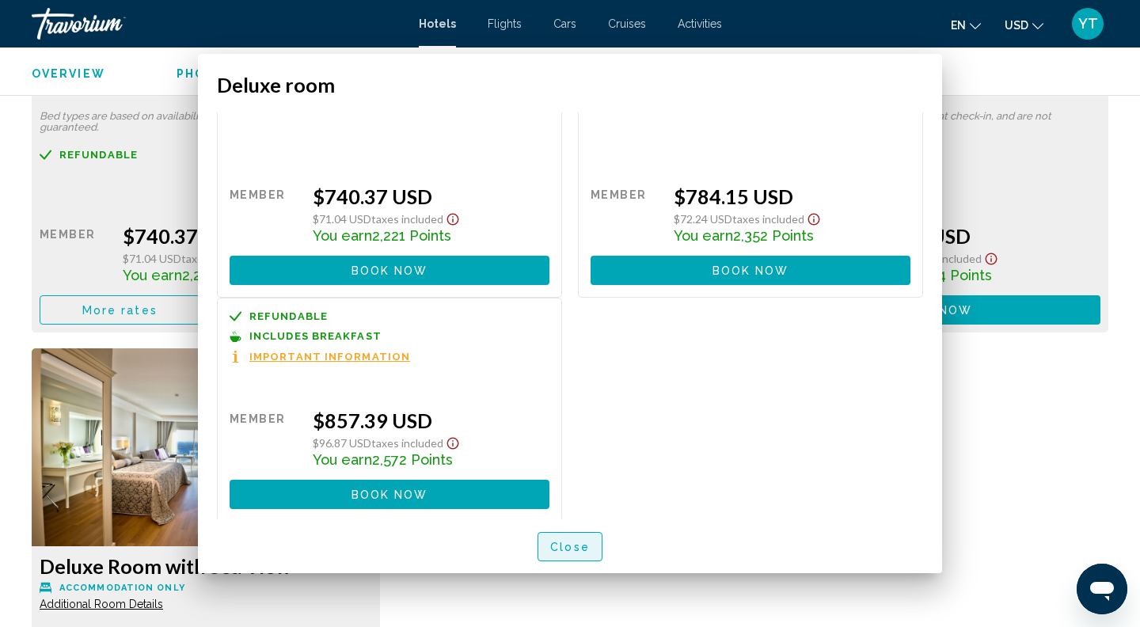
scroll to position [2409, 0]
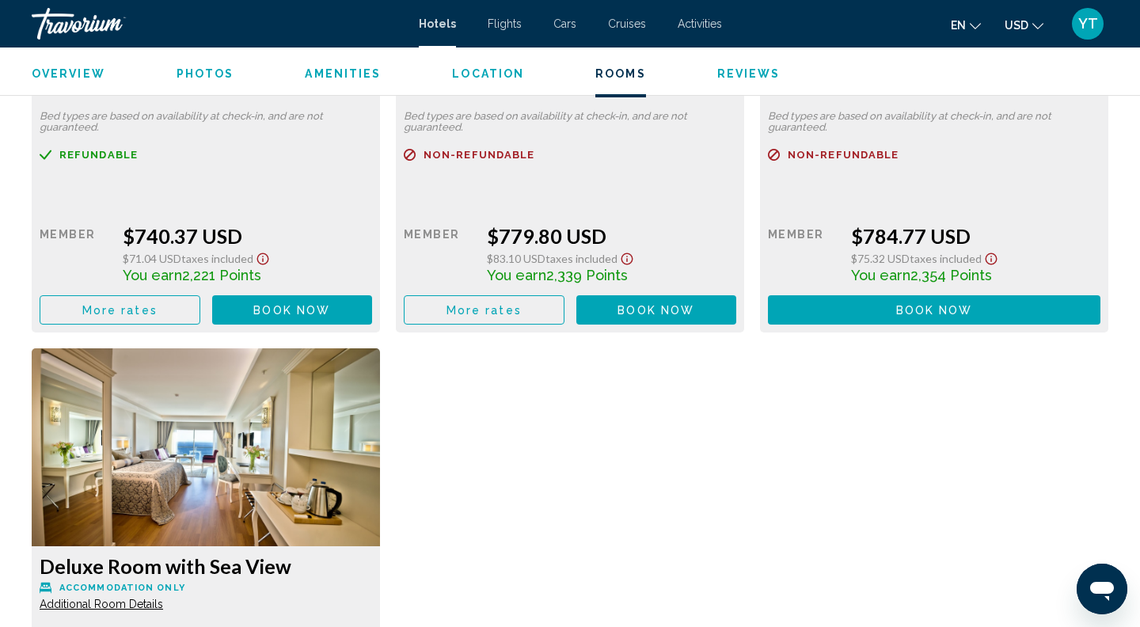
click at [157, 306] on span "More rates" at bounding box center [119, 310] width 75 height 13
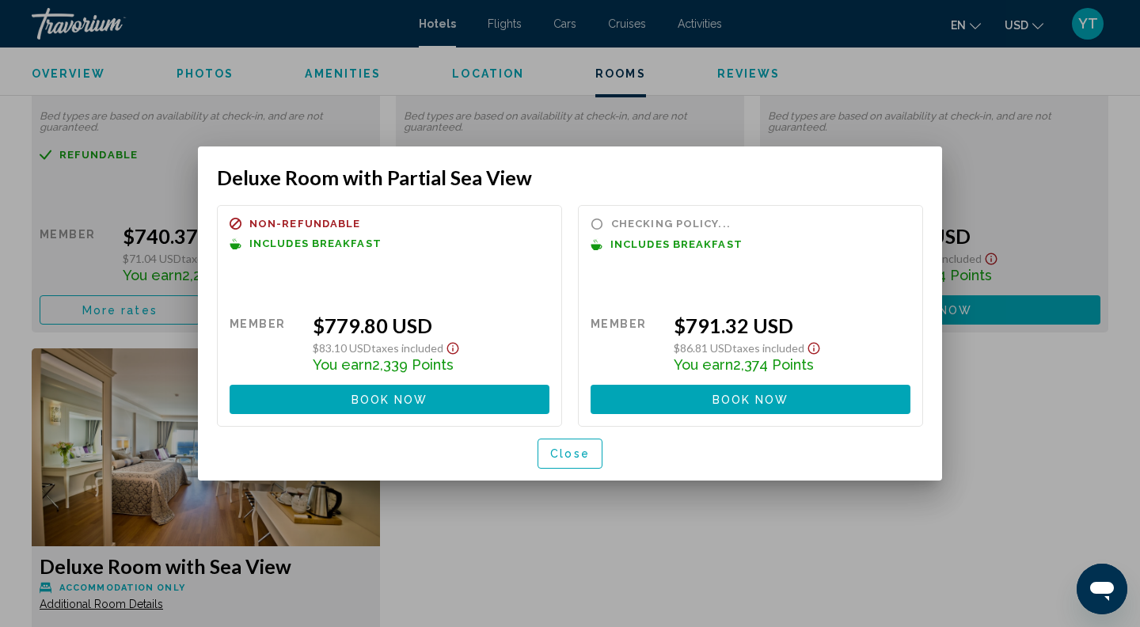
scroll to position [0, 0]
click at [576, 454] on span "Close" at bounding box center [570, 454] width 40 height 13
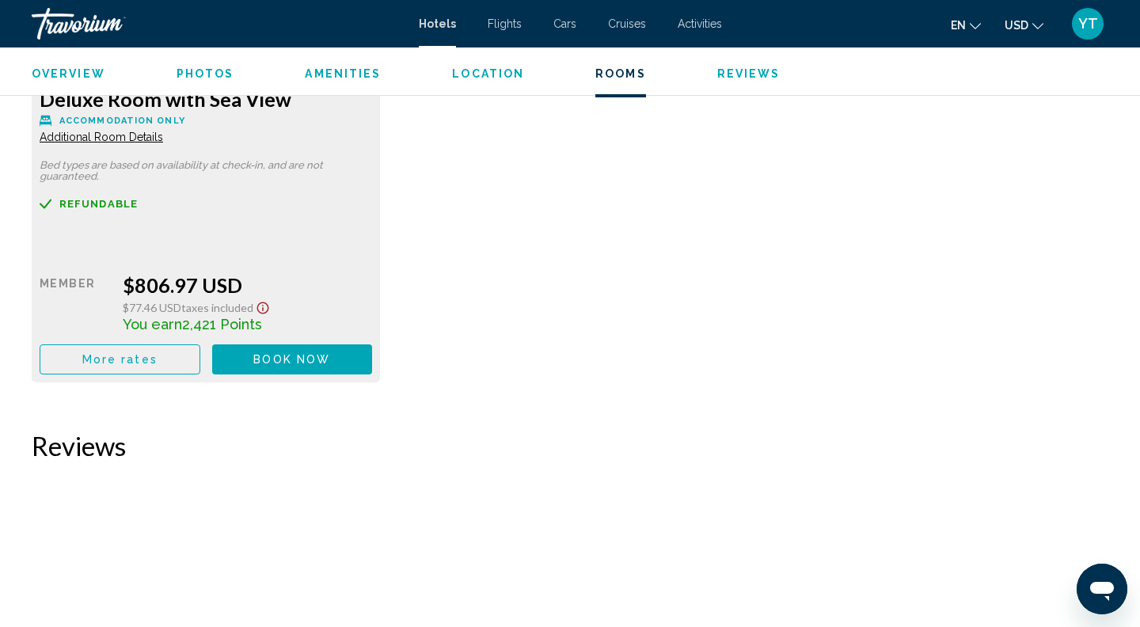
scroll to position [2963, 0]
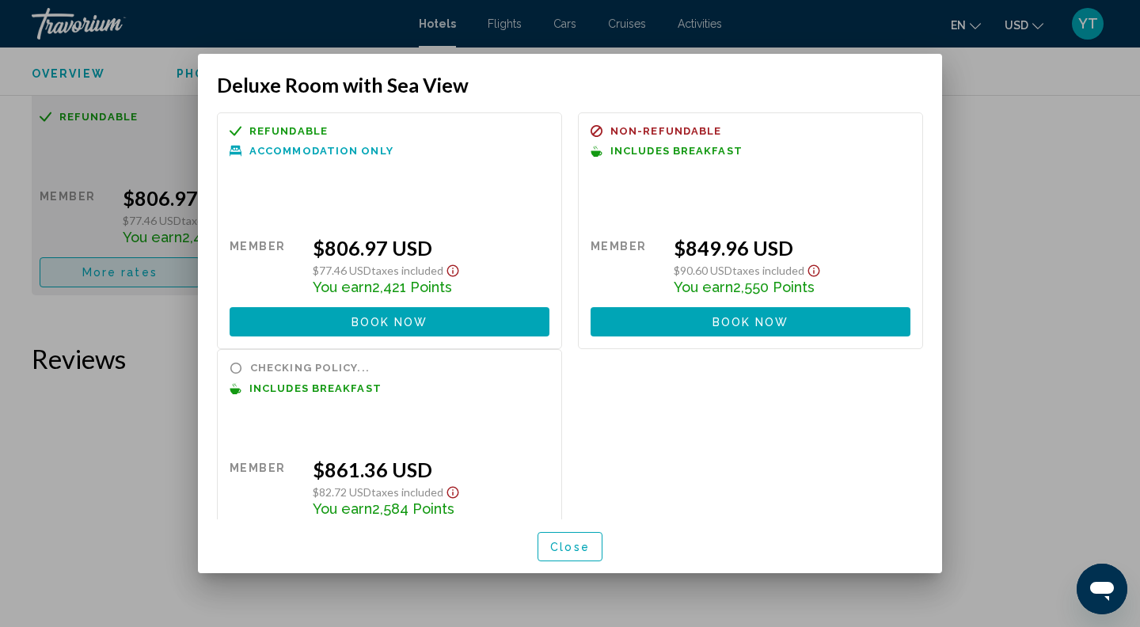
scroll to position [0, 0]
click at [1072, 230] on div at bounding box center [570, 313] width 1140 height 627
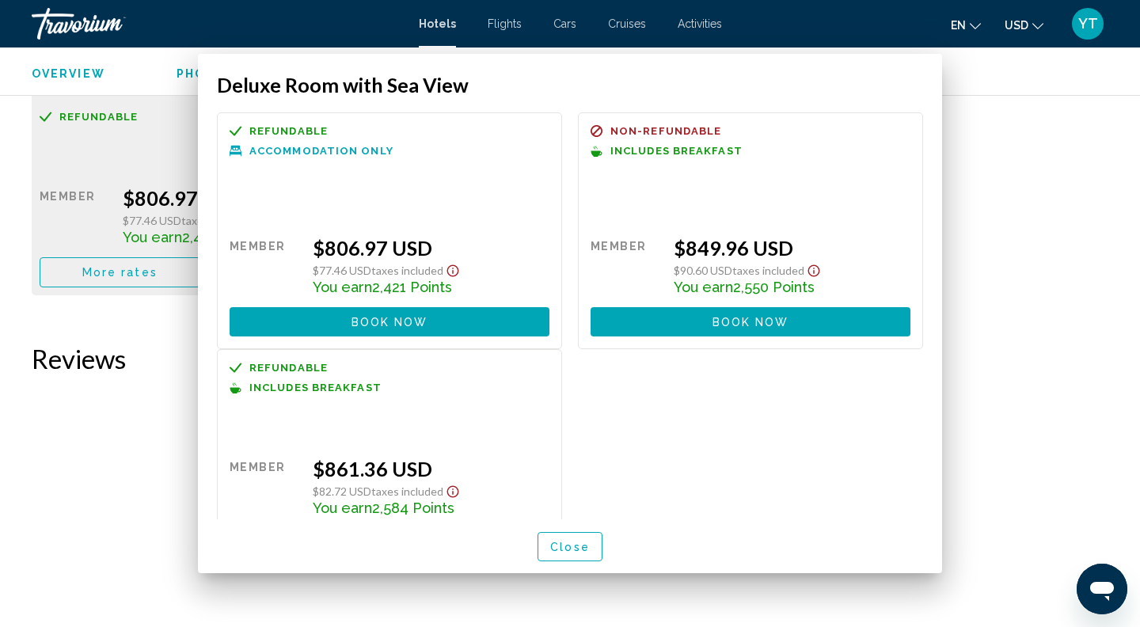
scroll to position [2963, 0]
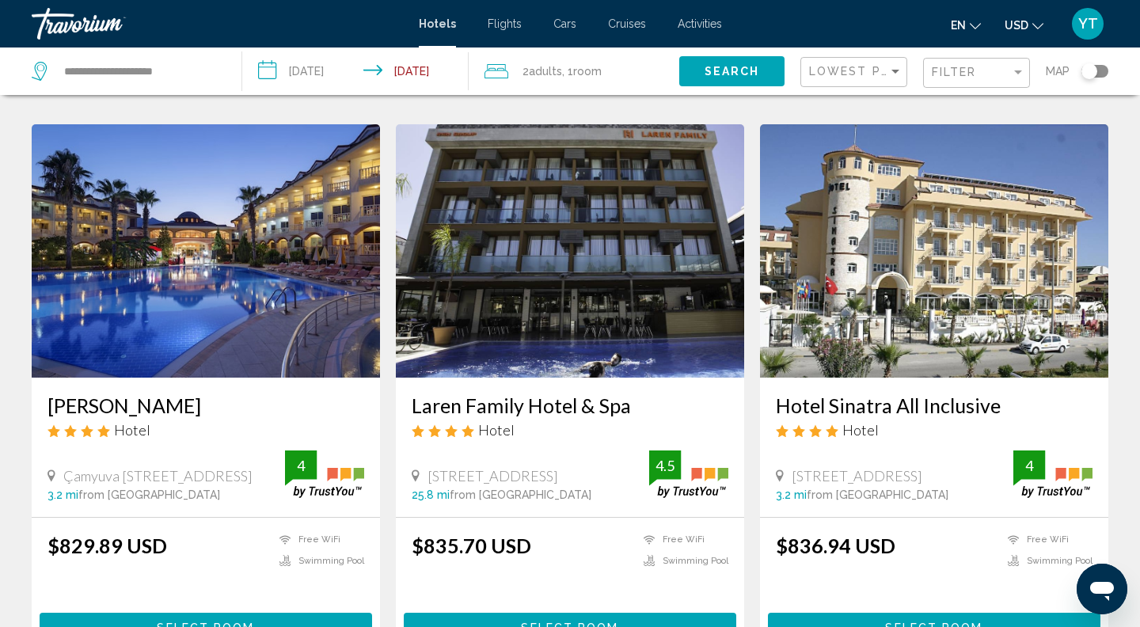
scroll to position [2045, 0]
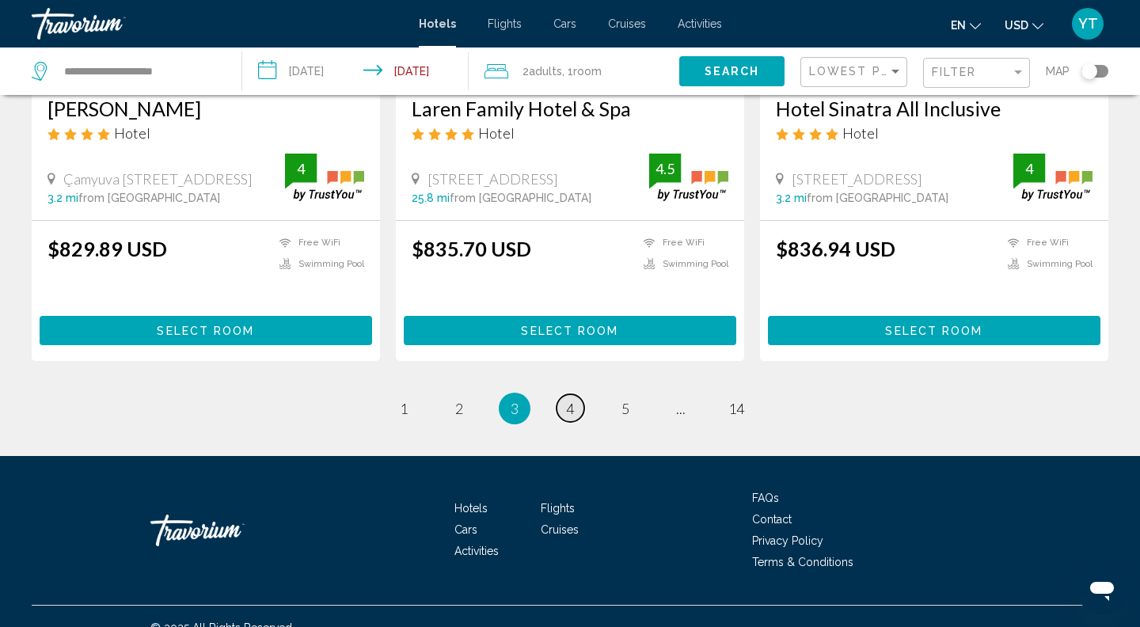
click at [574, 394] on link "page 4" at bounding box center [570, 408] width 28 height 28
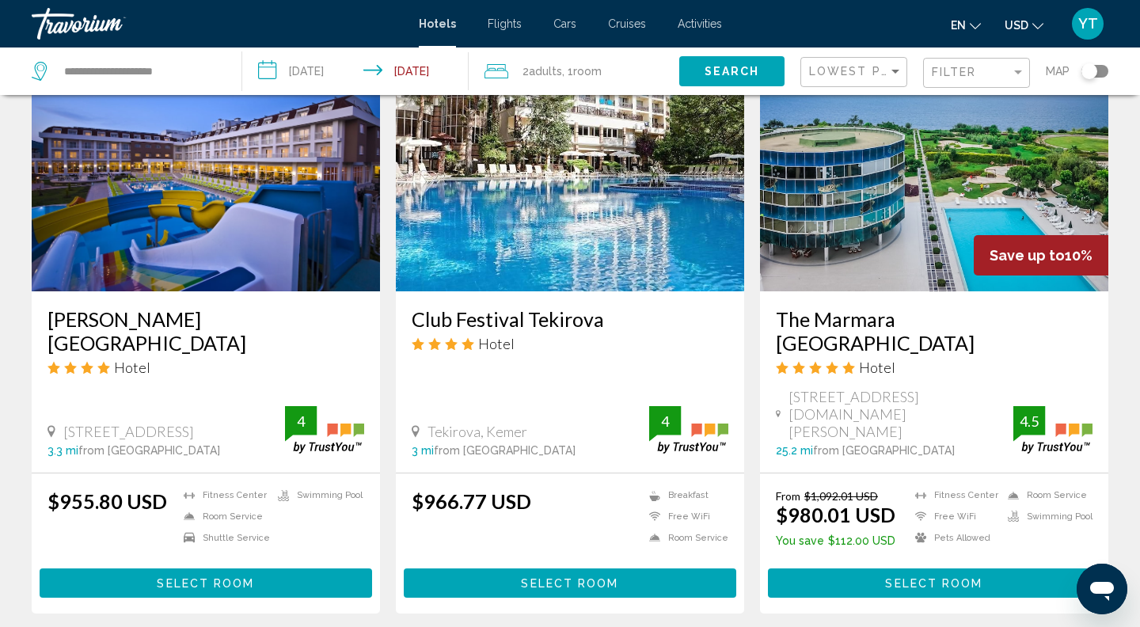
scroll to position [1948, 0]
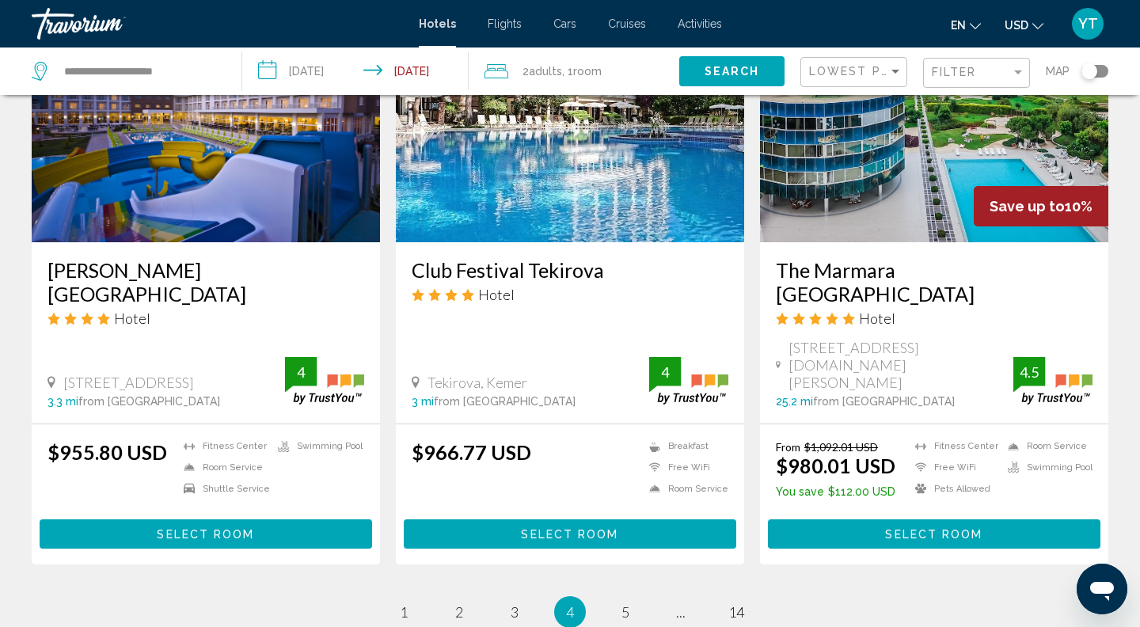
click at [866, 519] on button "Select Room" at bounding box center [934, 533] width 332 height 29
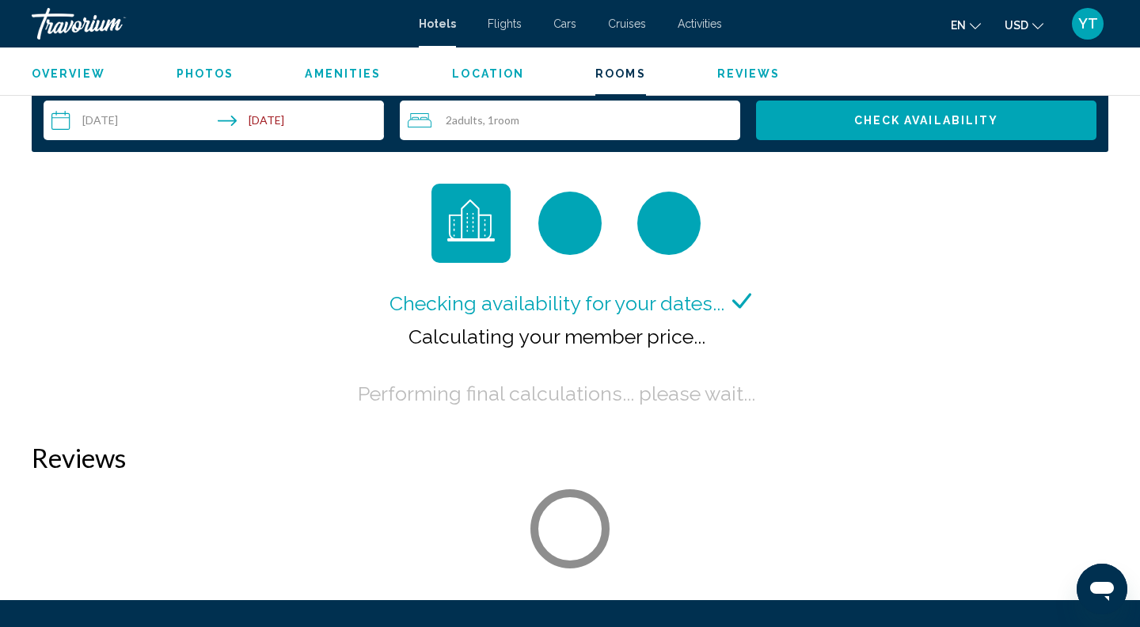
scroll to position [2006, 0]
